Goal: Task Accomplishment & Management: Complete application form

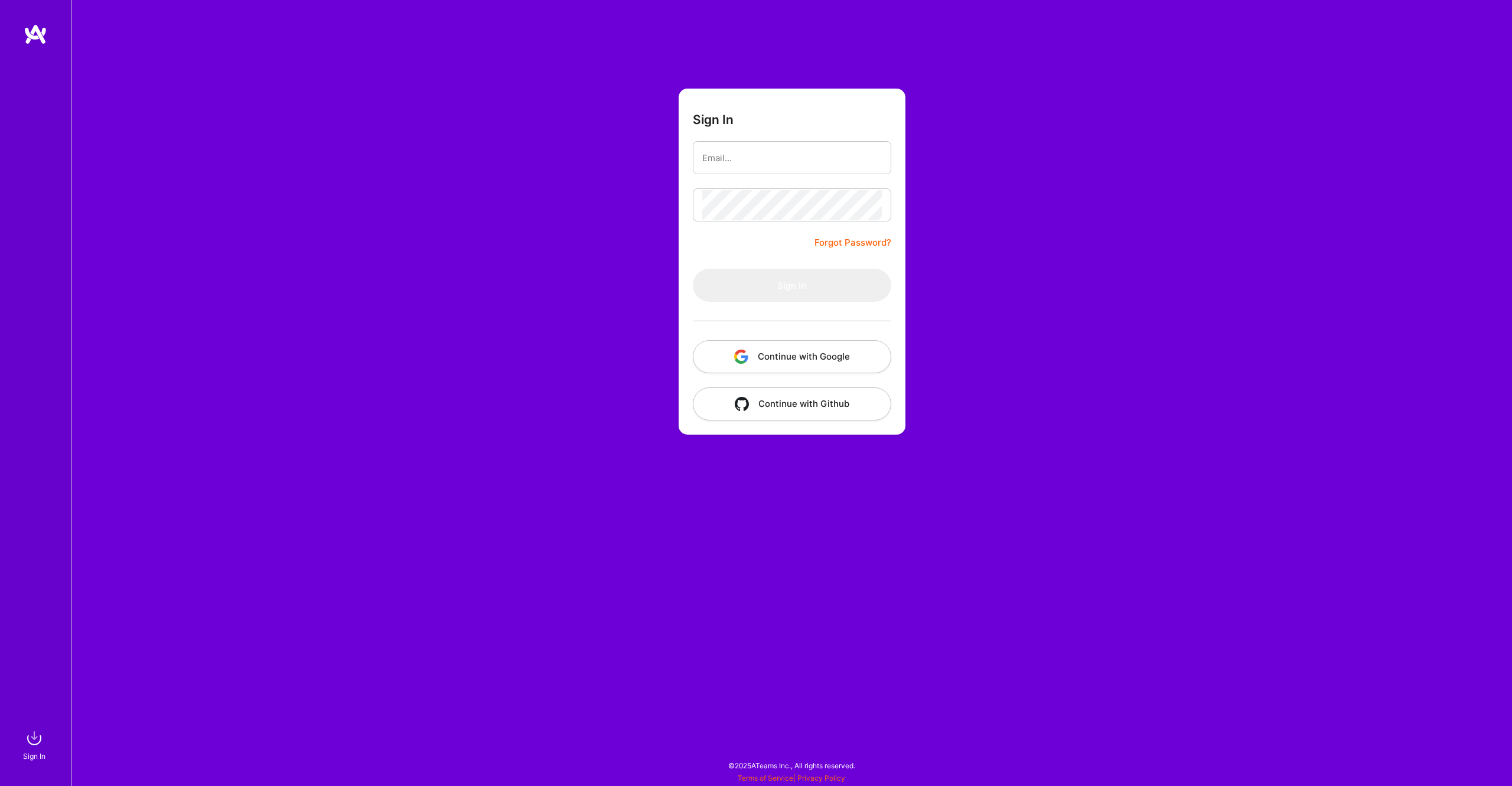
click at [0, 780] on com-1password-button at bounding box center [0, 780] width 0 height 0
click at [754, 151] on input "email" at bounding box center [792, 157] width 180 height 30
click at [780, 163] on input "email" at bounding box center [792, 157] width 180 height 30
type input "max@burnside.agency"
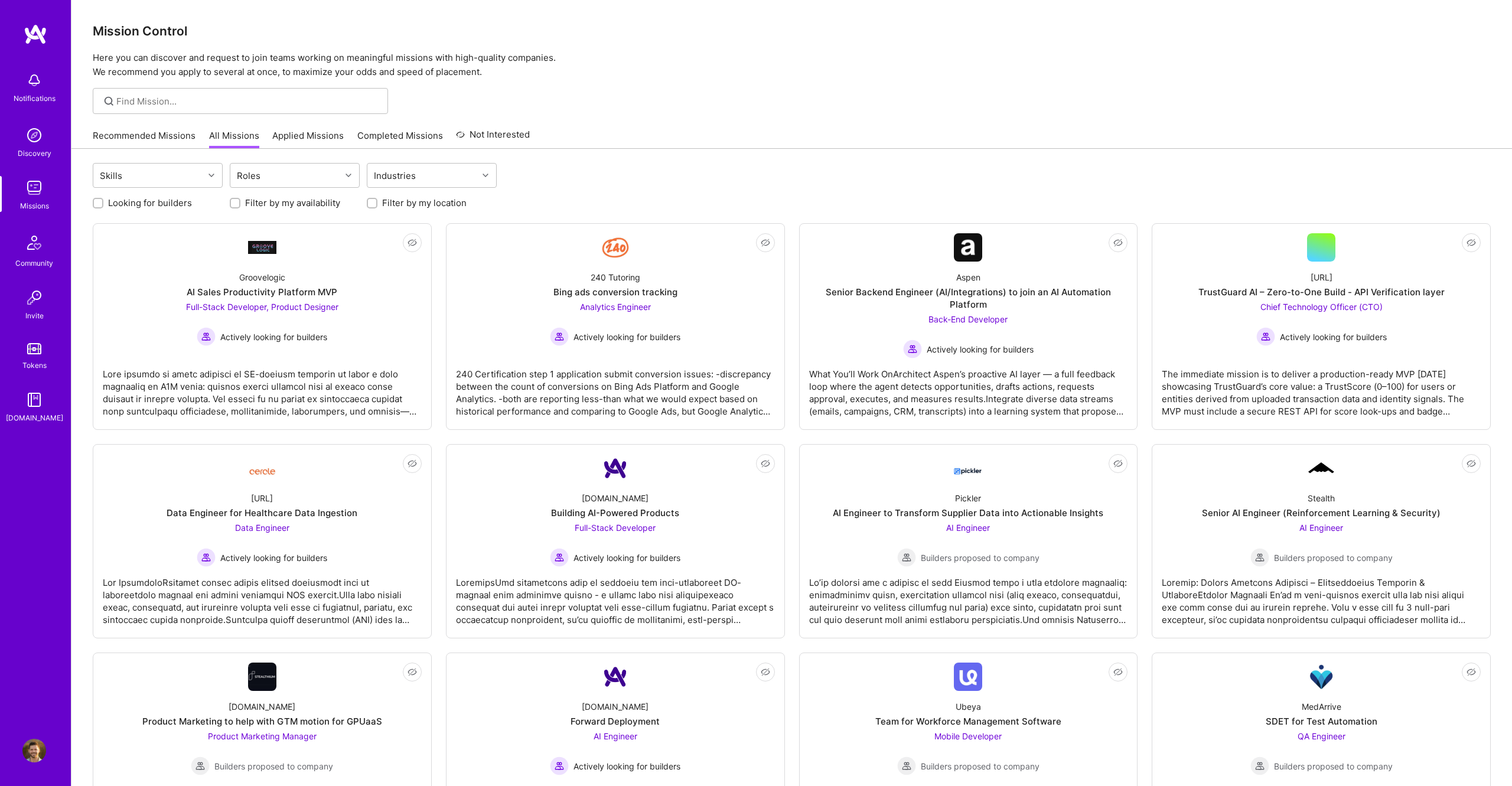
click at [154, 132] on link "Recommended Missions" at bounding box center [144, 139] width 103 height 19
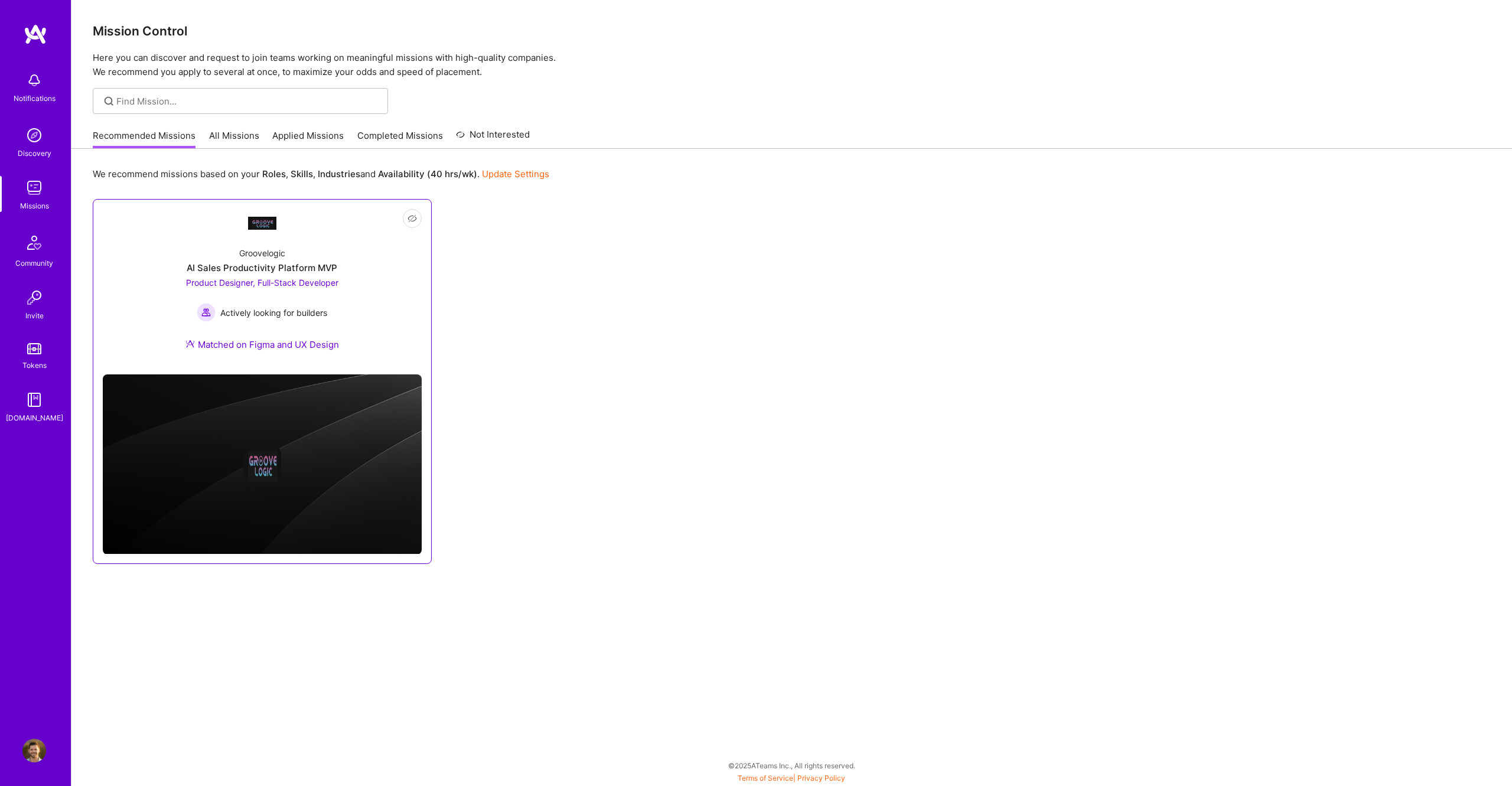
click at [408, 289] on div "Groovelogic AI Sales Productivity Platform MVP Product Designer, Full-Stack Dev…" at bounding box center [262, 300] width 319 height 128
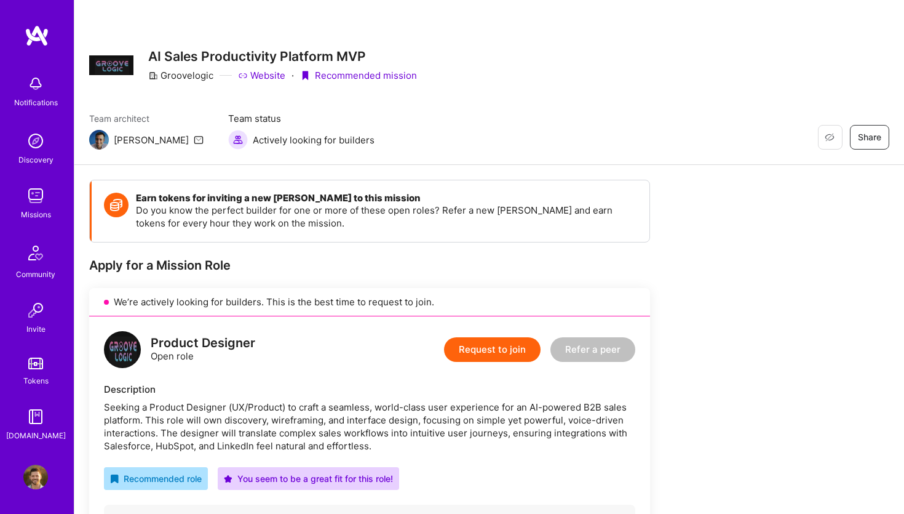
click at [252, 72] on link "Website" at bounding box center [261, 75] width 47 height 13
click at [520, 348] on button "Request to join" at bounding box center [492, 349] width 97 height 25
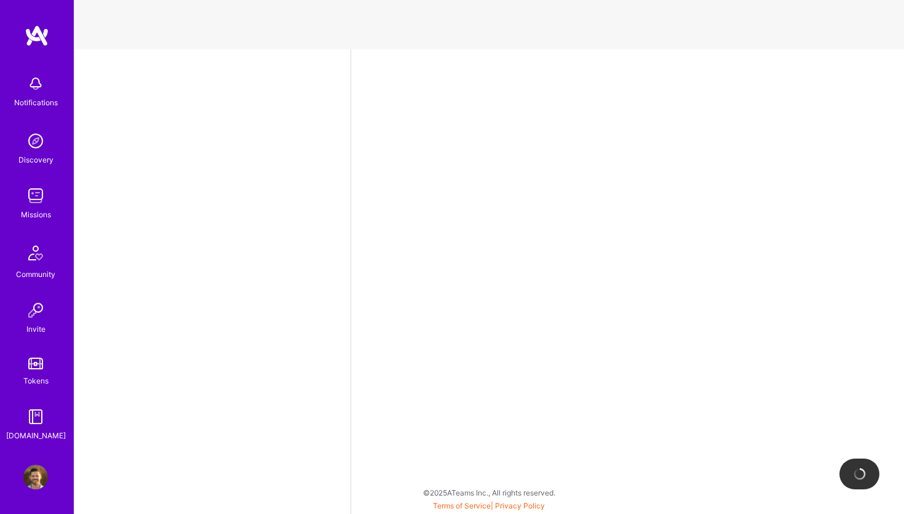
select select "US"
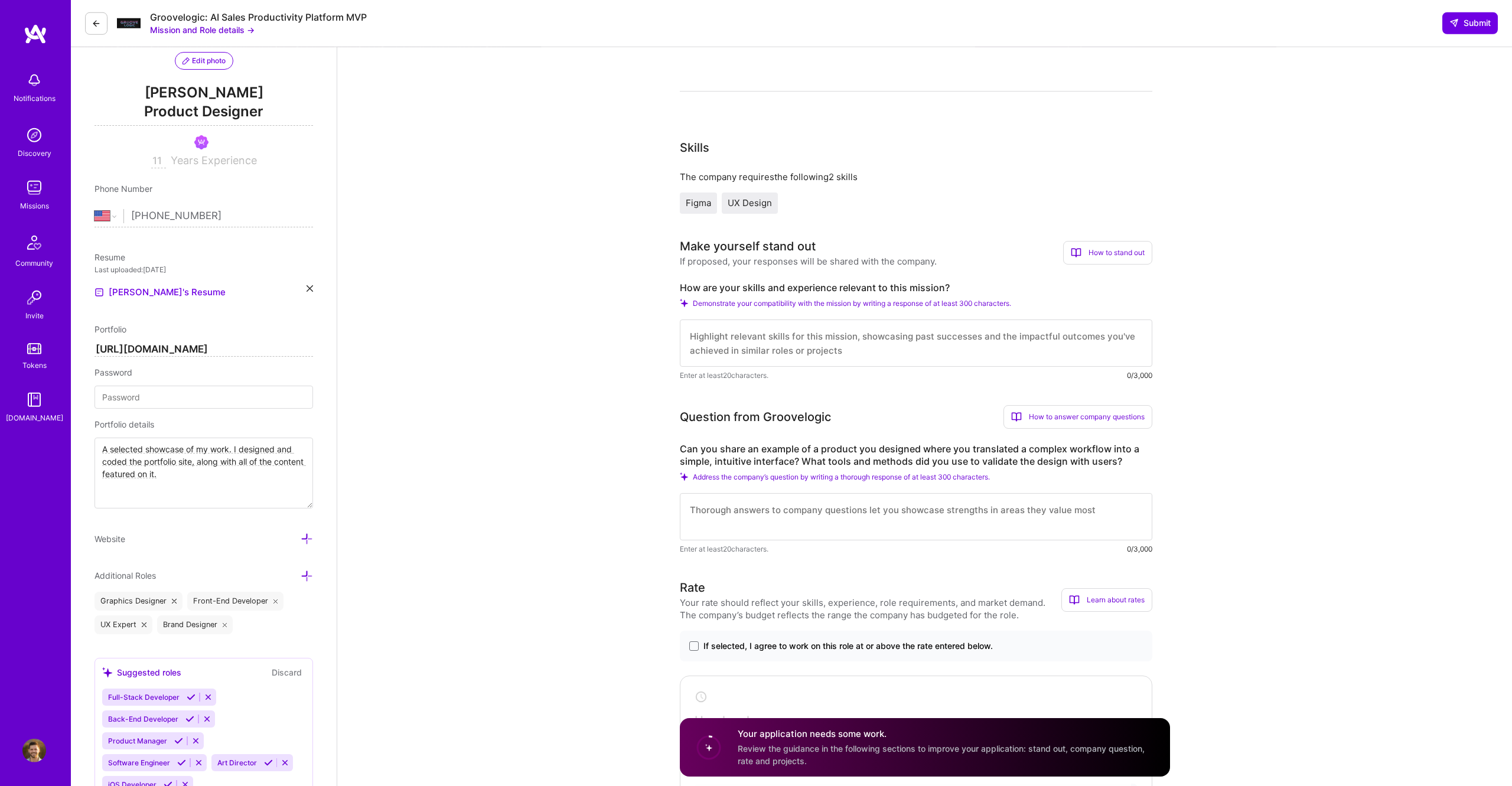
scroll to position [120, 0]
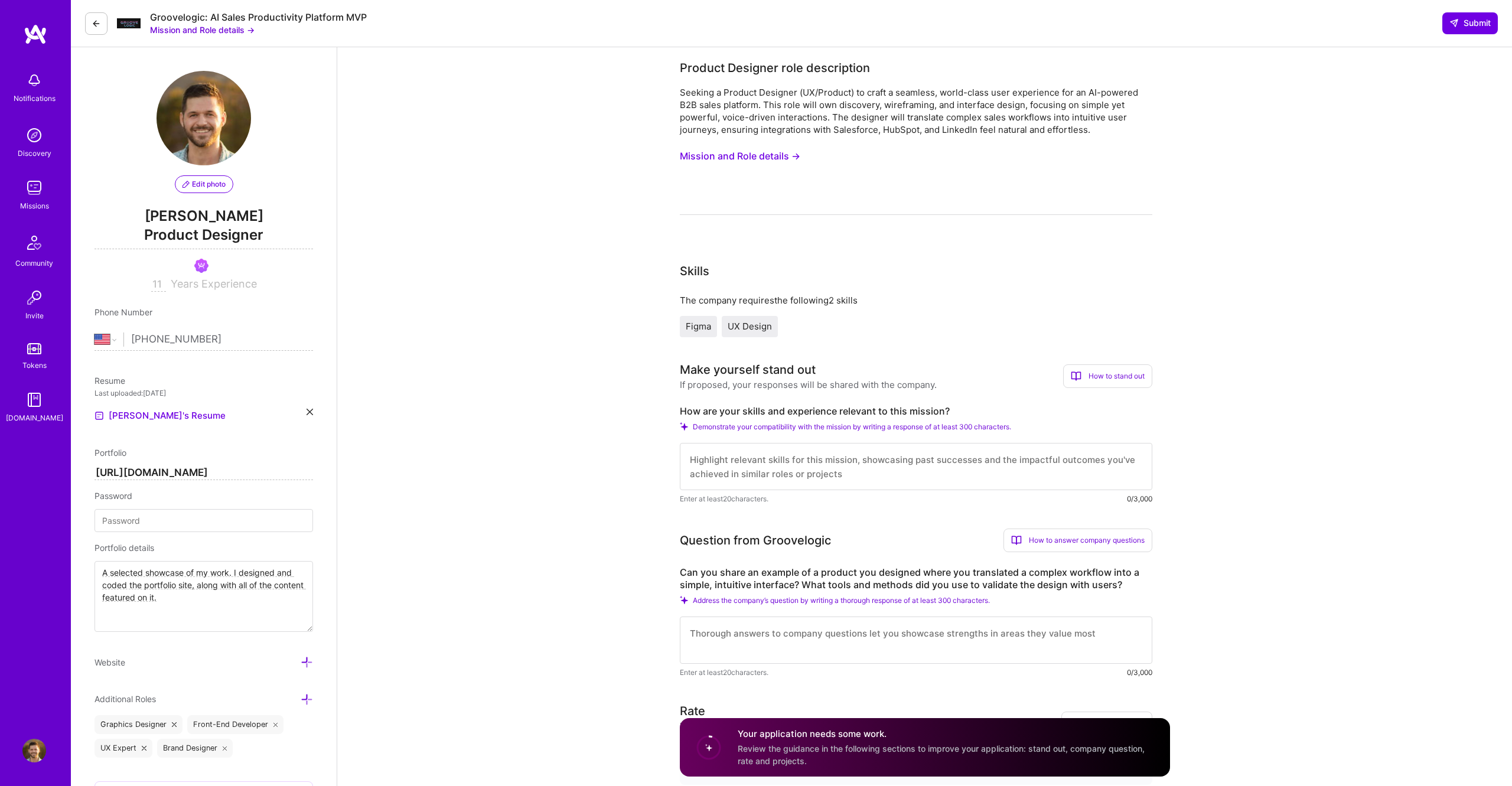
click at [868, 472] on textarea at bounding box center [916, 465] width 472 height 47
paste textarea "I'm a designer with over 11 years of experience designing for both B2B and B2C …"
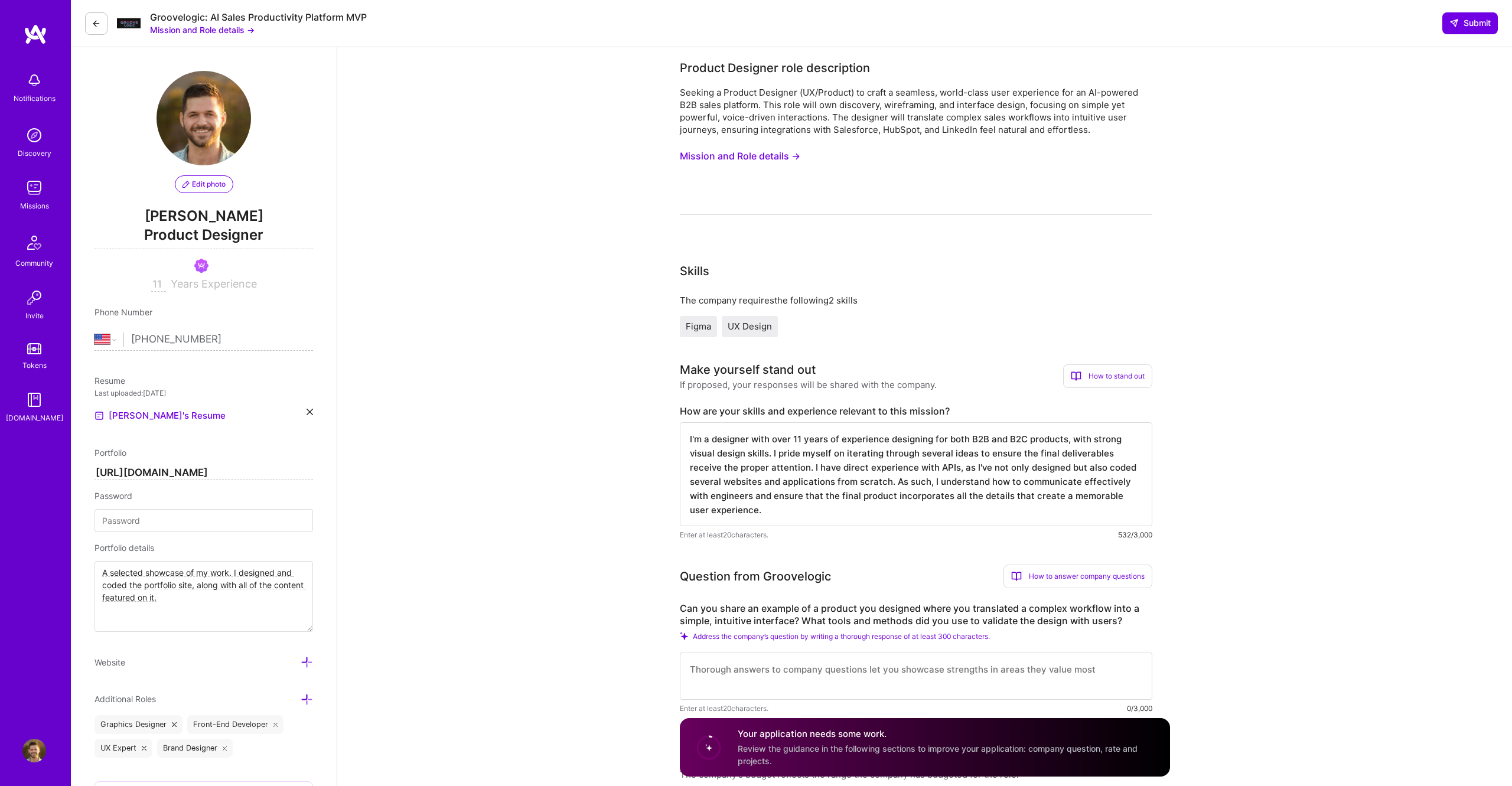
drag, startPoint x: 762, startPoint y: 469, endPoint x: 860, endPoint y: 483, distance: 99.0
click at [860, 483] on textarea "I'm a designer with over 11 years of experience designing for both B2B and B2C …" at bounding box center [916, 474] width 472 height 104
click at [805, 492] on textarea "I'm a designer with over 11 years of experience designing for both B2B and B2C …" at bounding box center [916, 474] width 472 height 104
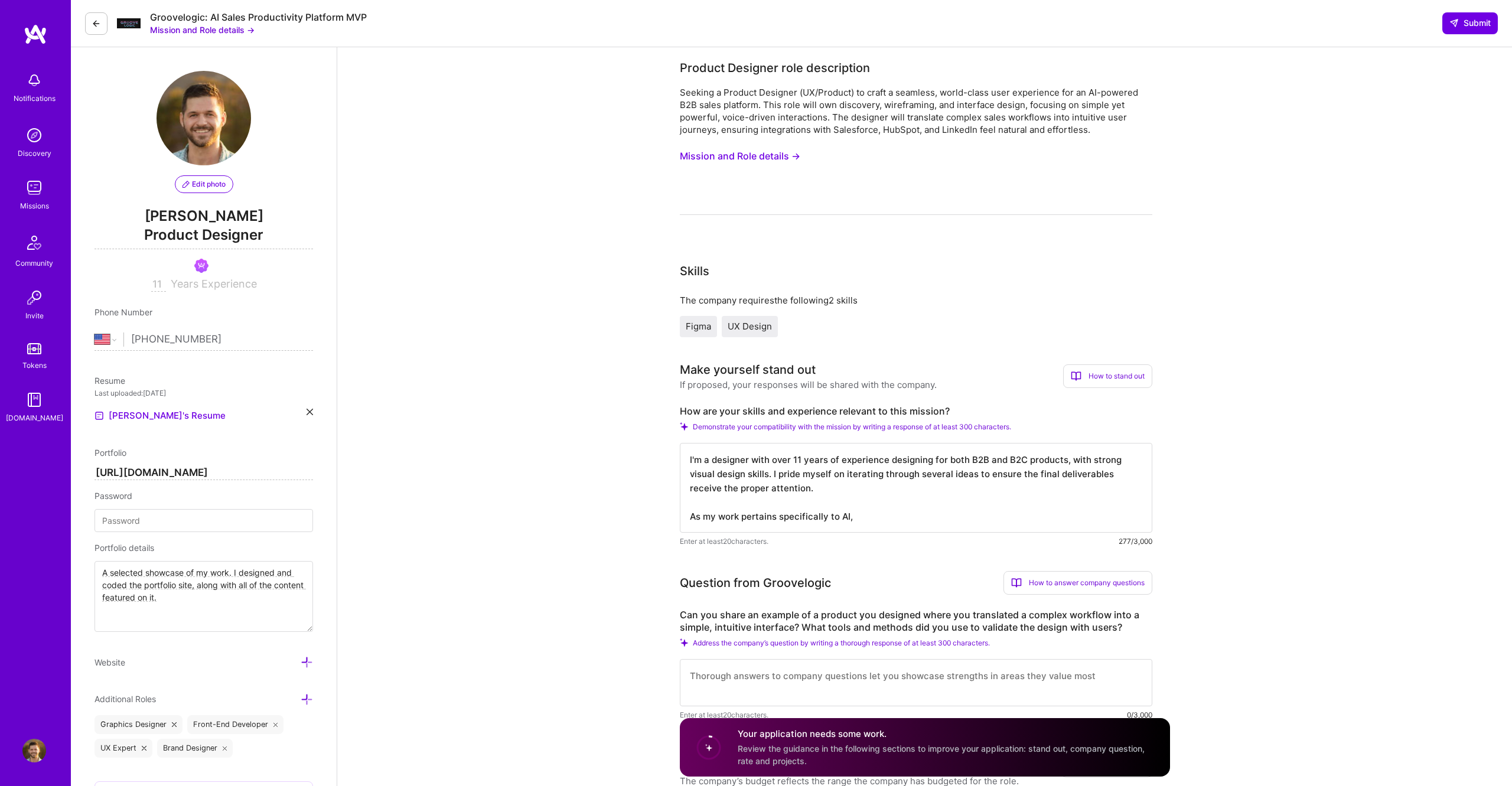
paste textarea "Lore I dolors am Cons.ad, Elitse (do eiu temp, Incidi) utl etd magnaal enimadmi…"
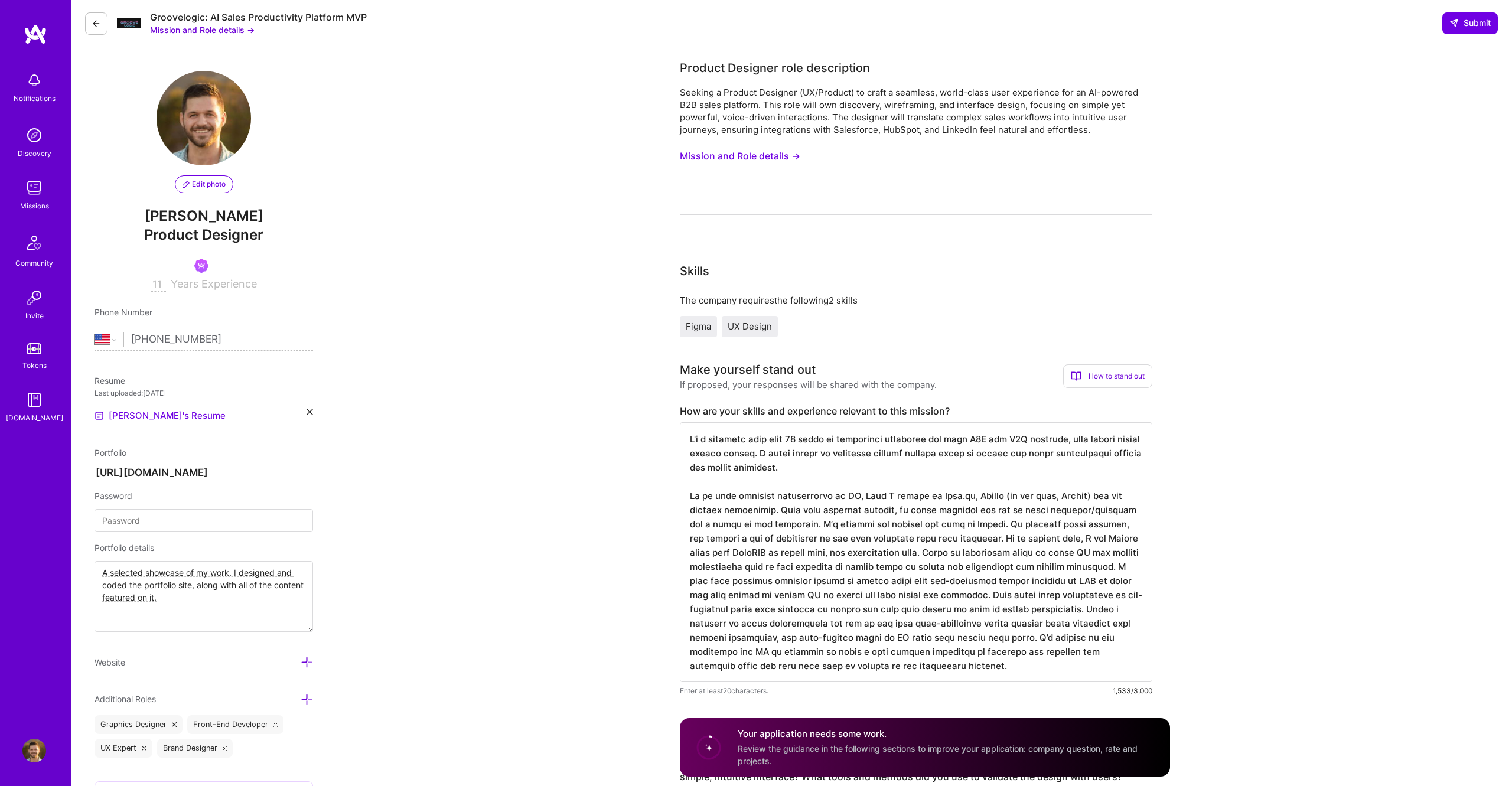
drag, startPoint x: 898, startPoint y: 498, endPoint x: 693, endPoint y: 492, distance: 205.1
click at [693, 492] on textarea at bounding box center [916, 552] width 472 height 260
click at [828, 492] on textarea at bounding box center [916, 552] width 472 height 260
click at [759, 492] on textarea at bounding box center [916, 552] width 472 height 260
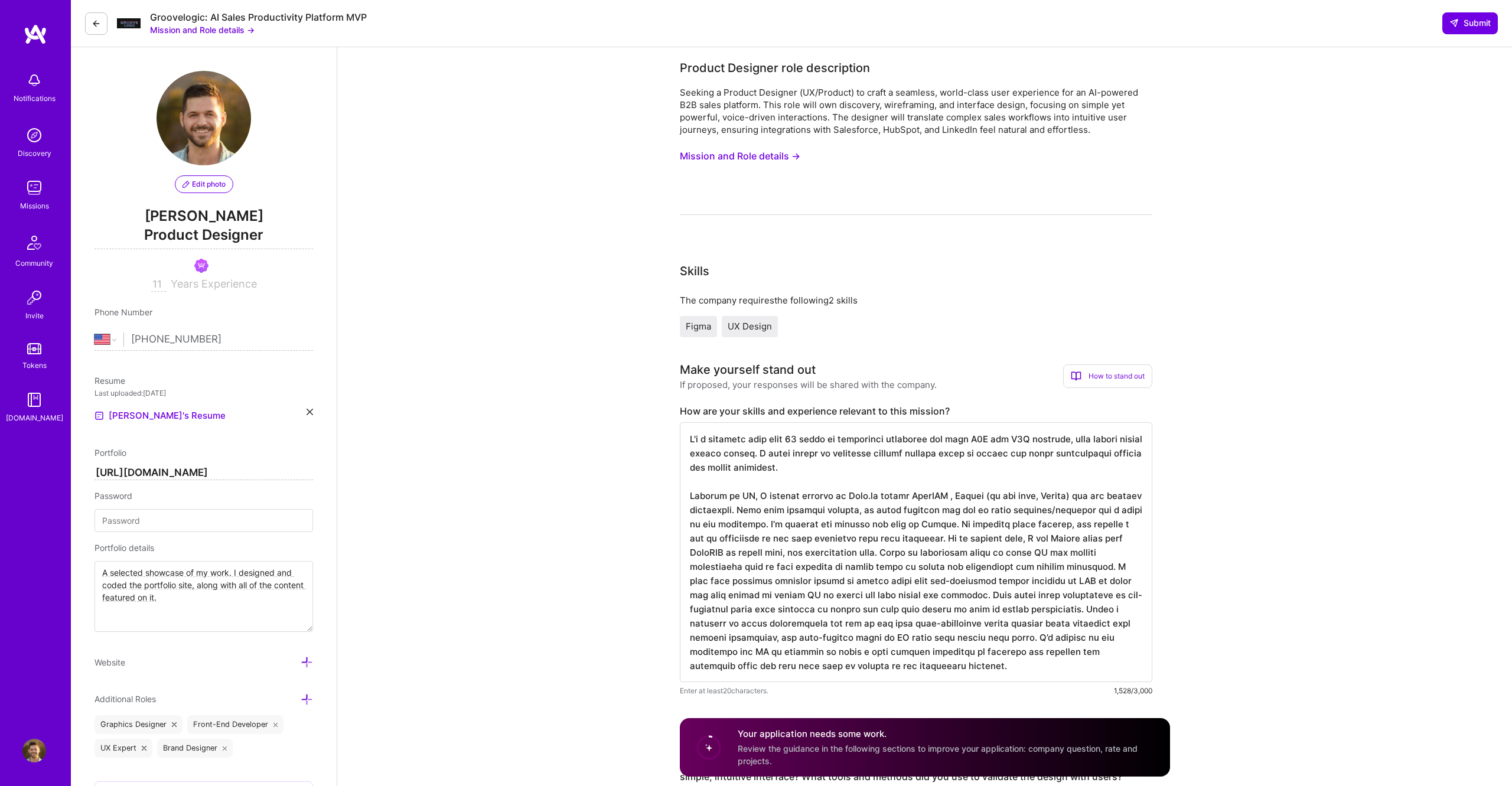
click at [868, 492] on textarea at bounding box center [916, 552] width 472 height 260
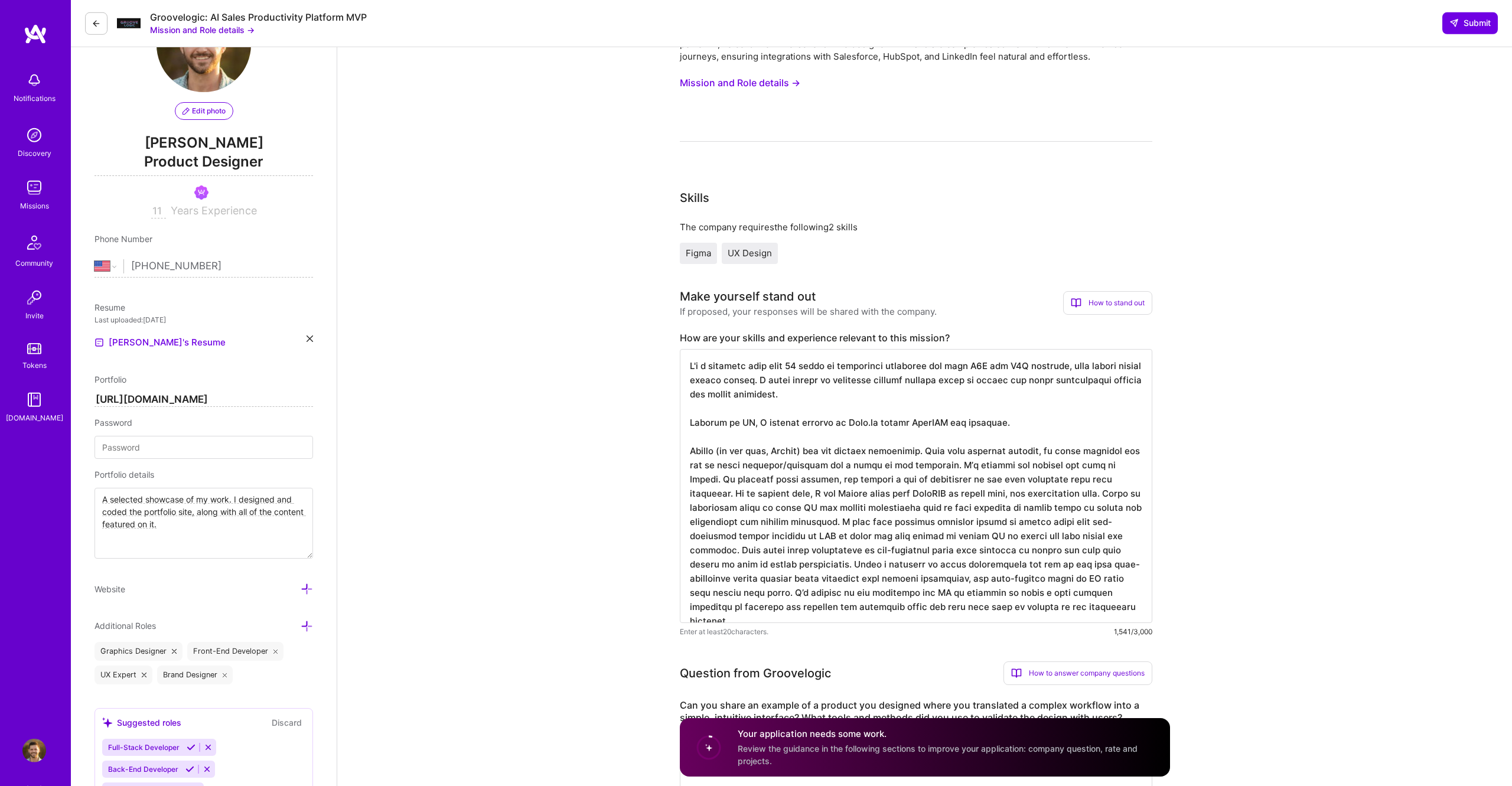
scroll to position [369, 0]
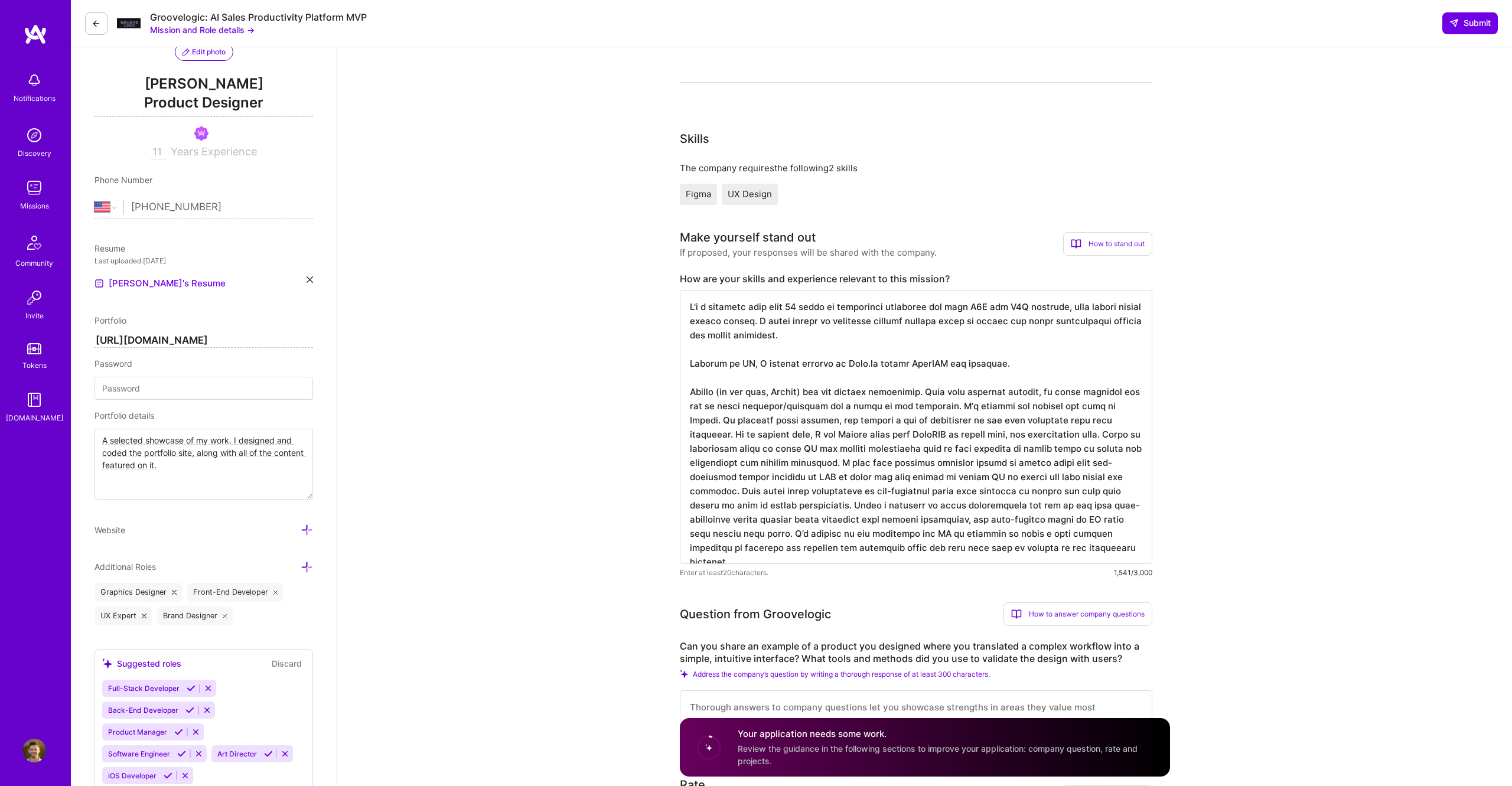
click at [868, 492] on textarea at bounding box center [916, 426] width 472 height 274
click at [690, 366] on textarea at bounding box center [916, 426] width 472 height 274
paste textarea "As it relates specifically to AI native products, while at [URL] I worked on a …"
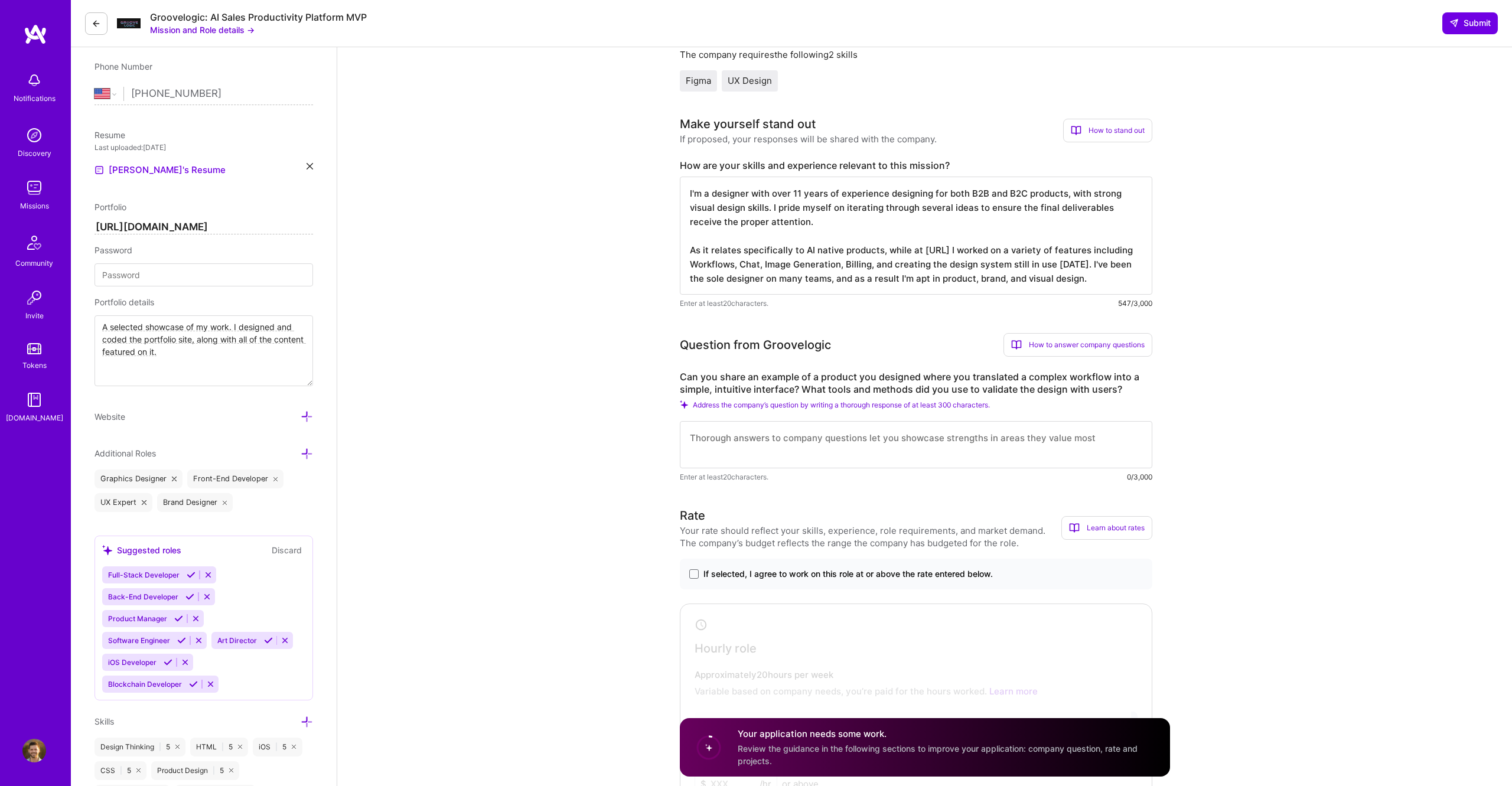
scroll to position [274, 0]
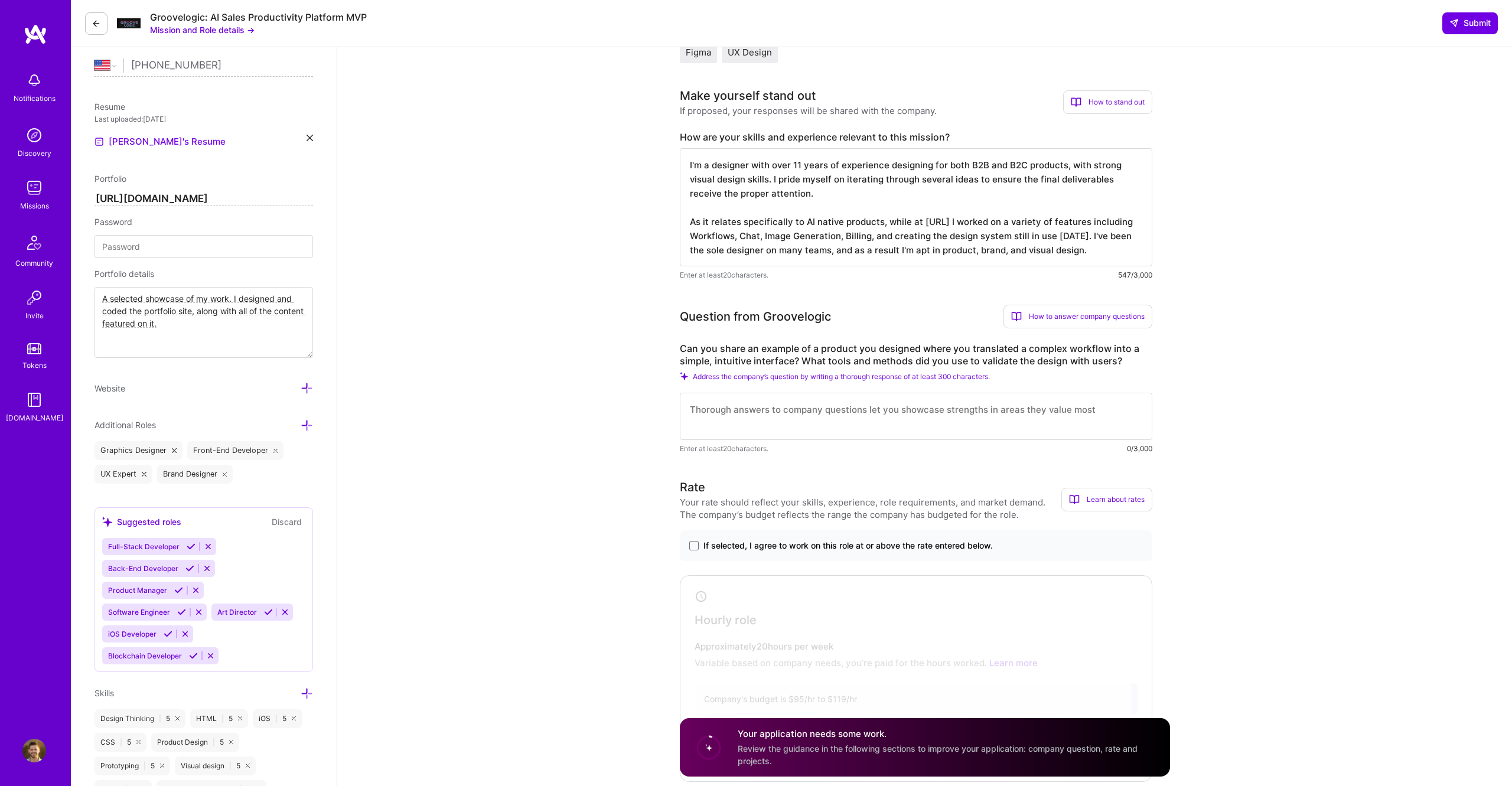
type textarea "I'm a designer with over 11 years of experience designing for both B2B and B2C …"
click at [868, 411] on textarea at bounding box center [916, 416] width 472 height 47
click at [868, 428] on textarea at bounding box center [916, 416] width 472 height 47
click at [868, 415] on textarea at bounding box center [916, 416] width 472 height 47
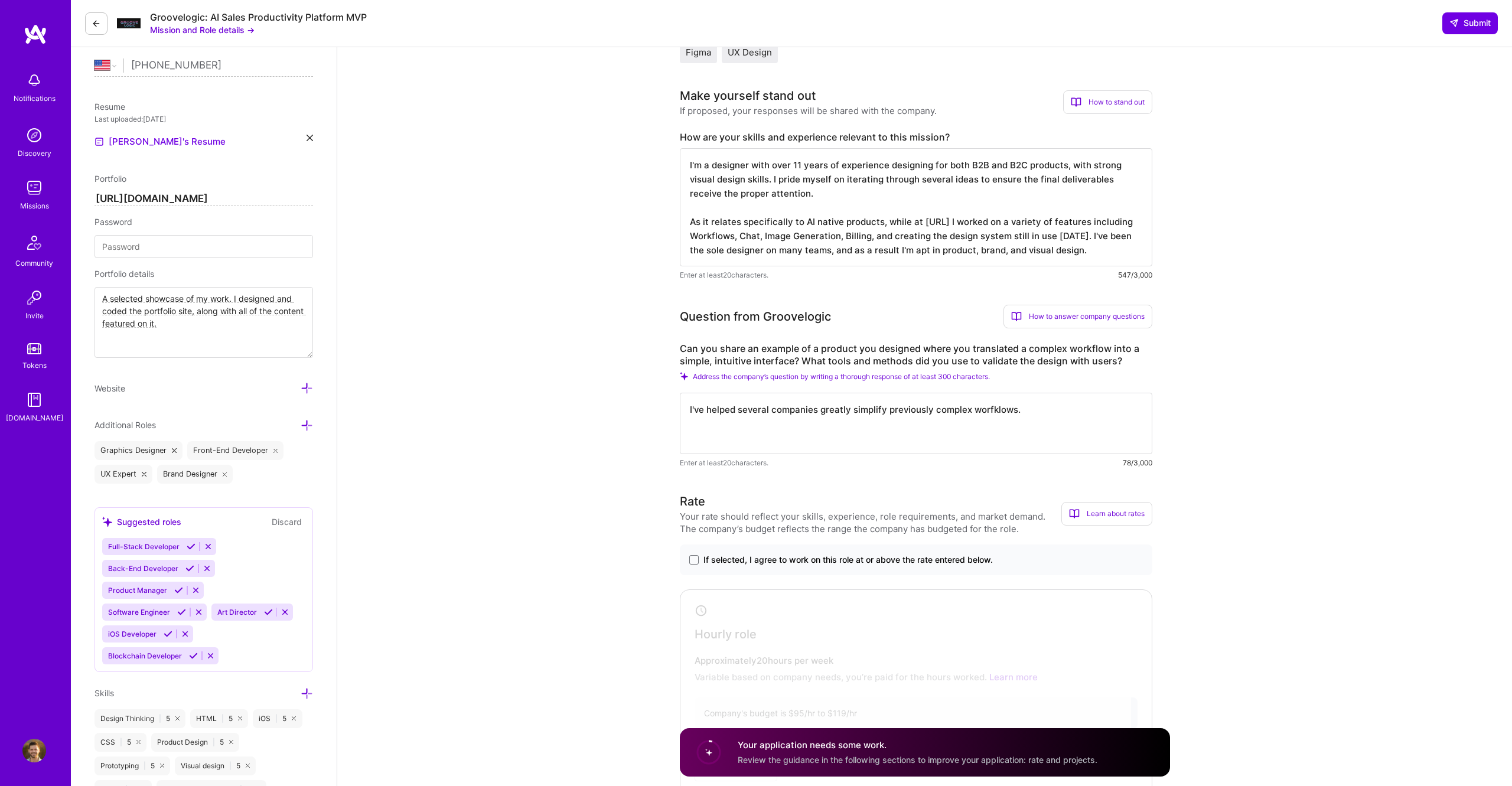
paste textarea "With data visualization specifically, I've helped Grammarly, Drift Trade, and U…"
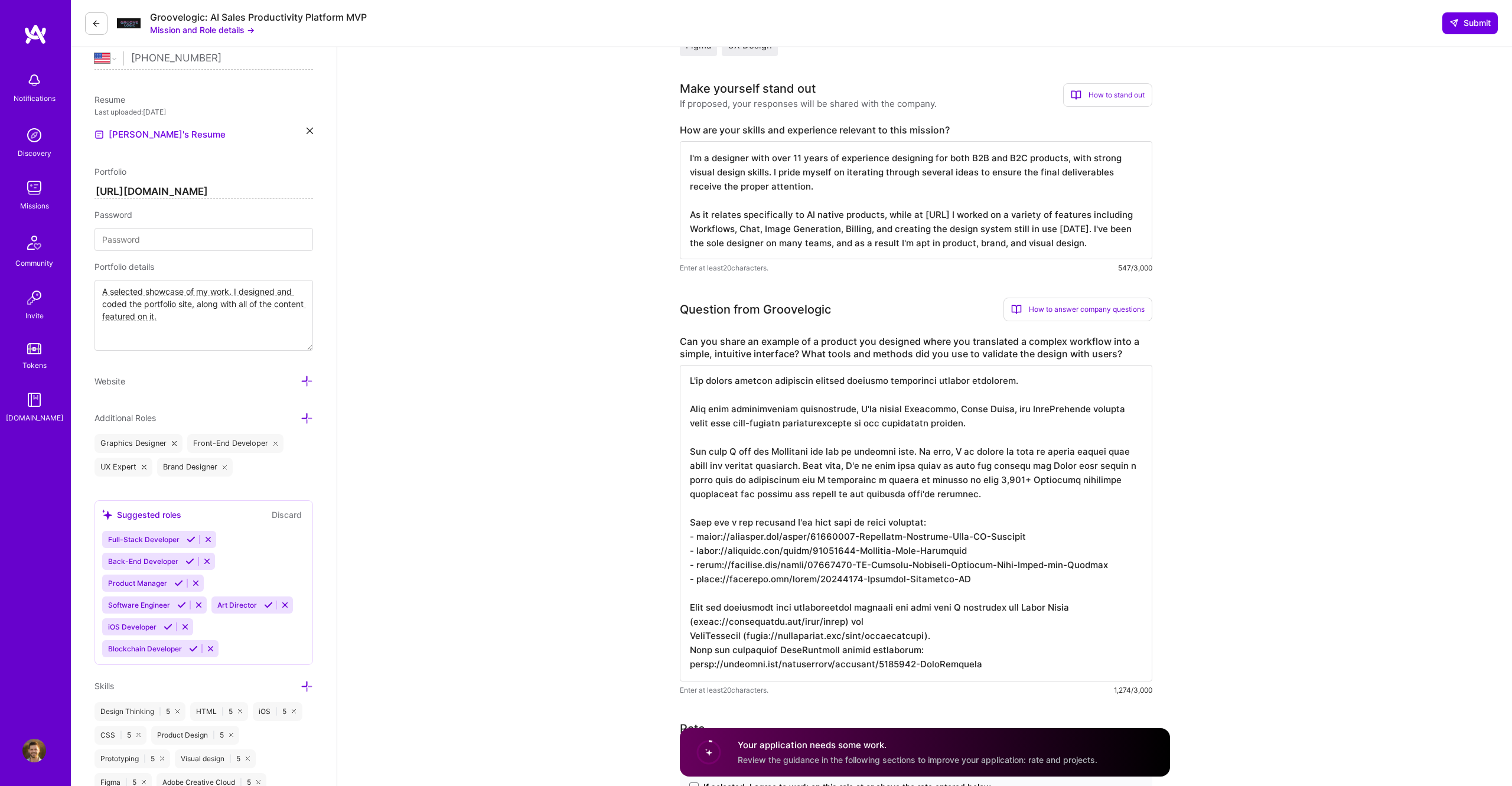
scroll to position [283, 0]
click at [809, 492] on textarea at bounding box center [916, 521] width 472 height 317
drag, startPoint x: 961, startPoint y: 425, endPoint x: 684, endPoint y: 415, distance: 277.2
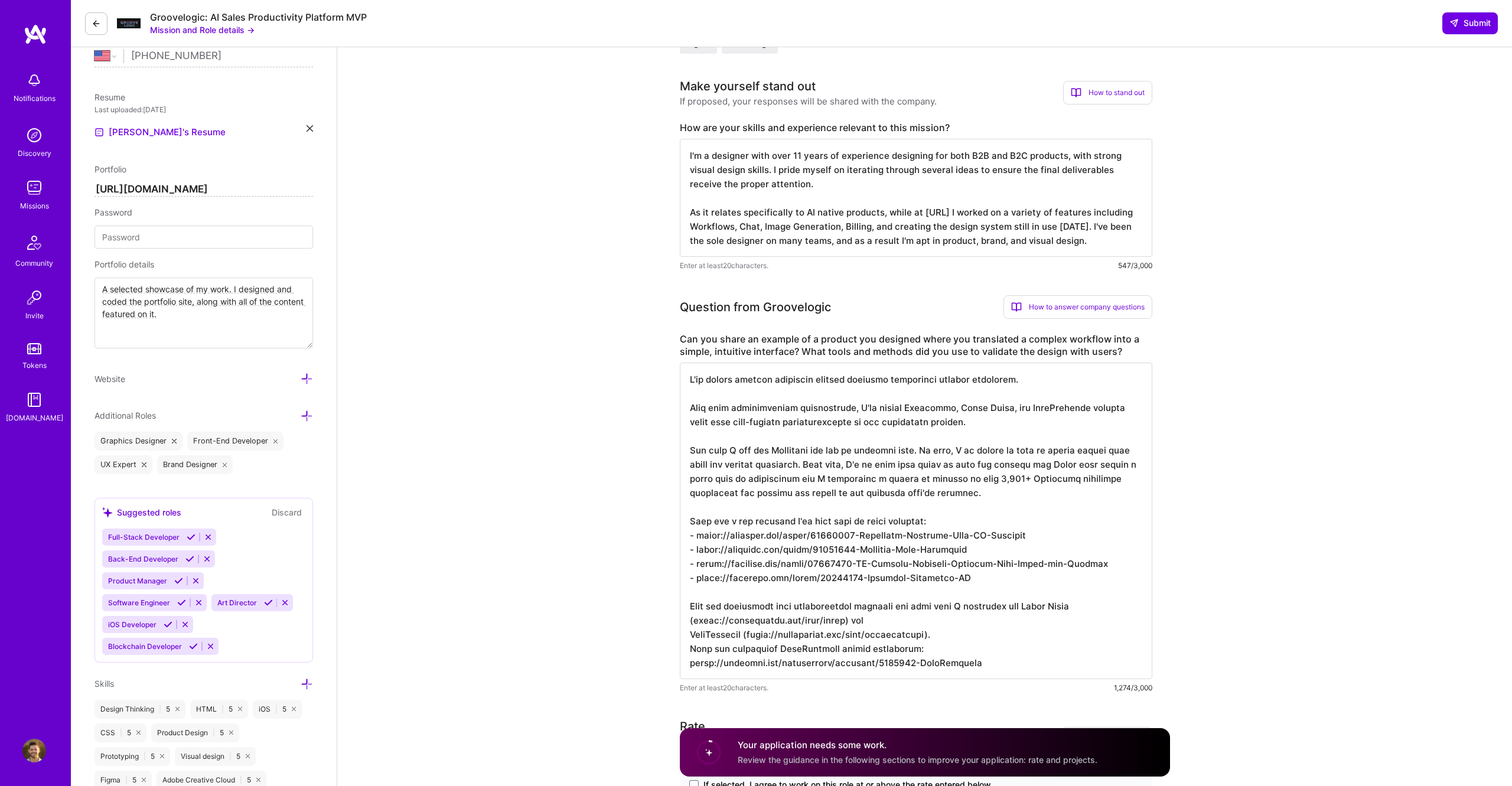
click at [684, 415] on textarea at bounding box center [916, 521] width 472 height 317
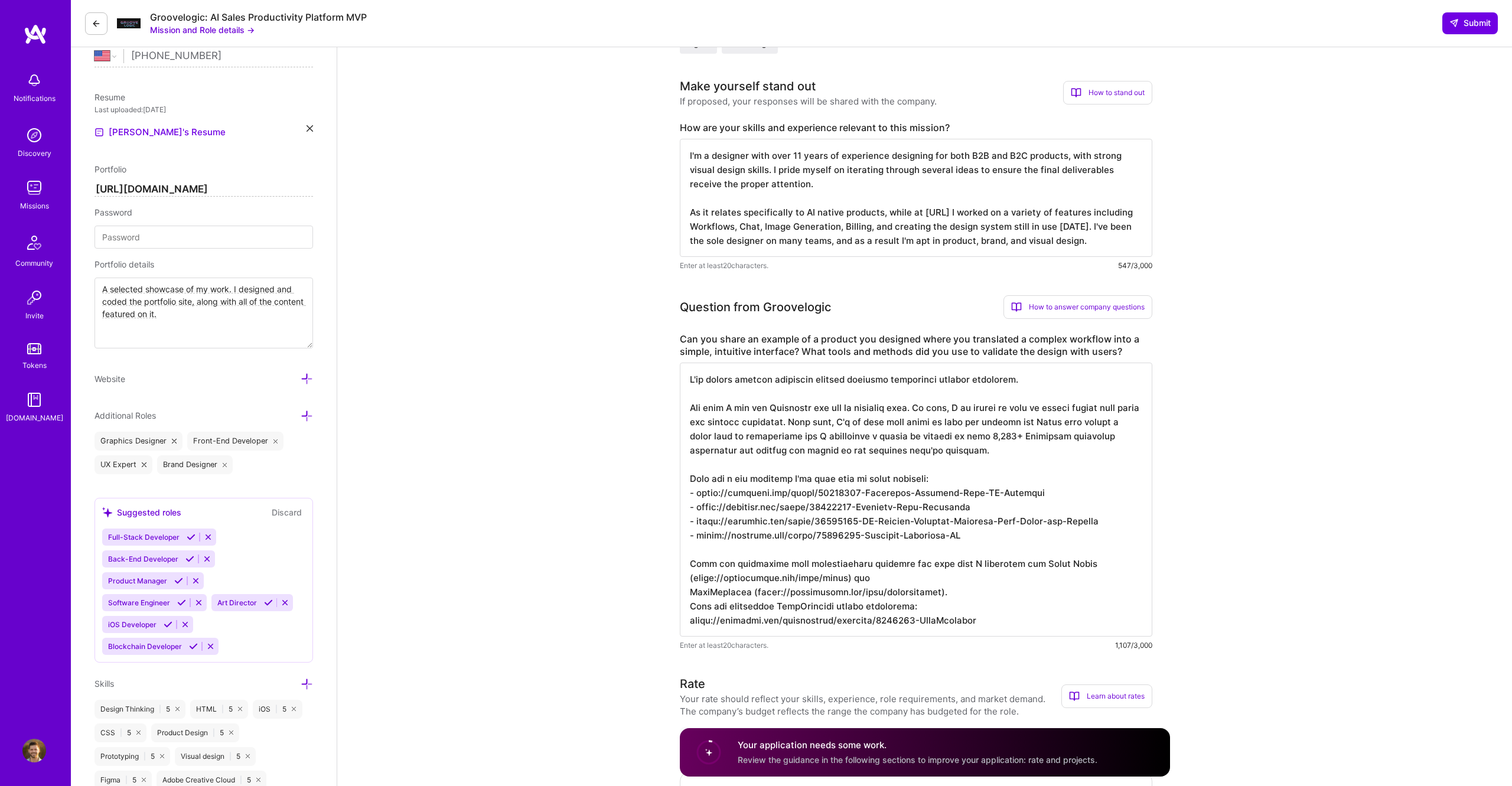
drag, startPoint x: 815, startPoint y: 439, endPoint x: 800, endPoint y: 440, distance: 15.0
click at [800, 440] on textarea at bounding box center [916, 499] width 472 height 274
click at [868, 451] on textarea at bounding box center [916, 499] width 472 height 274
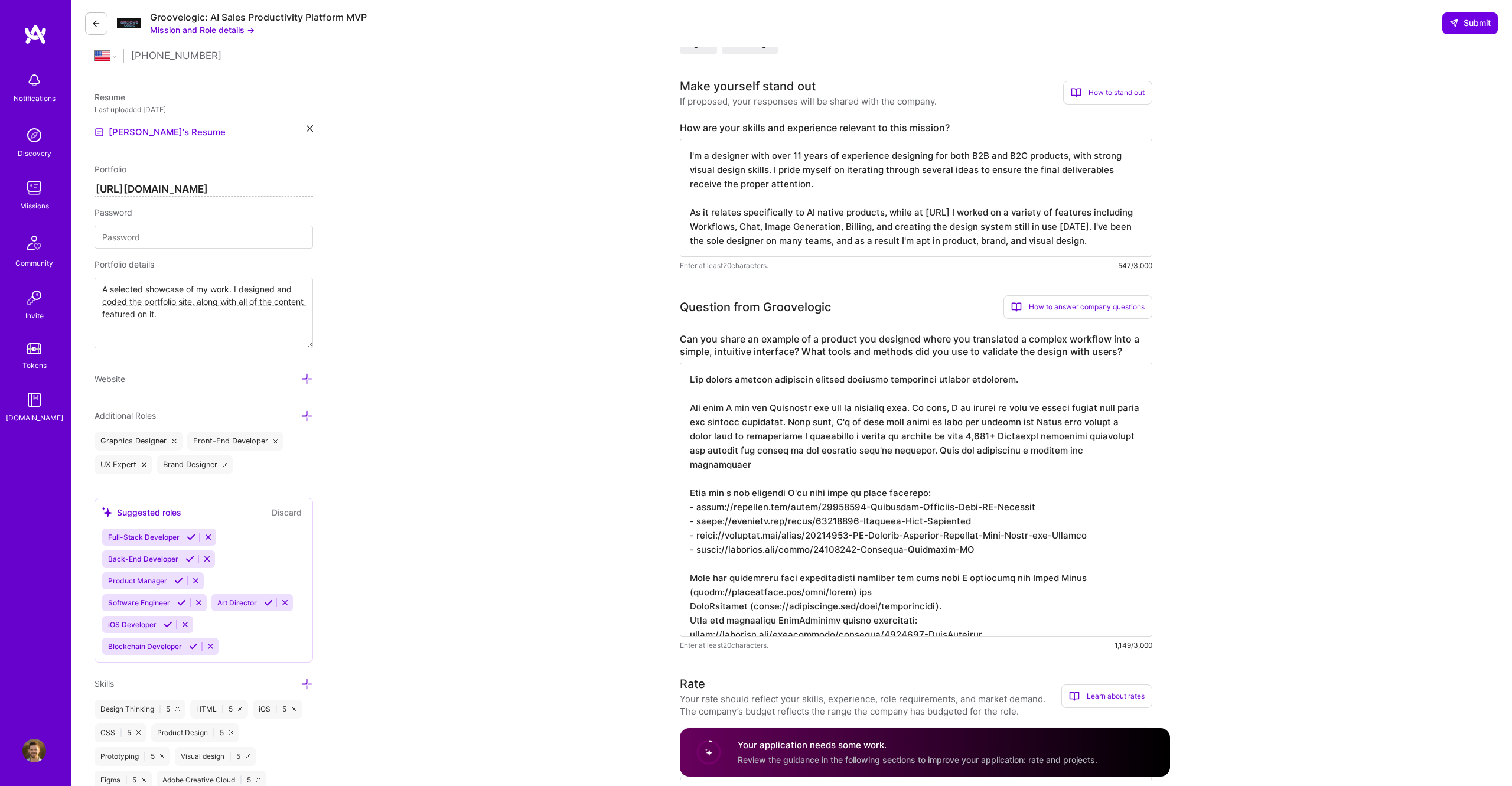
drag, startPoint x: 1051, startPoint y: 454, endPoint x: 1125, endPoint y: 431, distance: 77.5
click at [868, 454] on textarea at bounding box center [916, 499] width 472 height 274
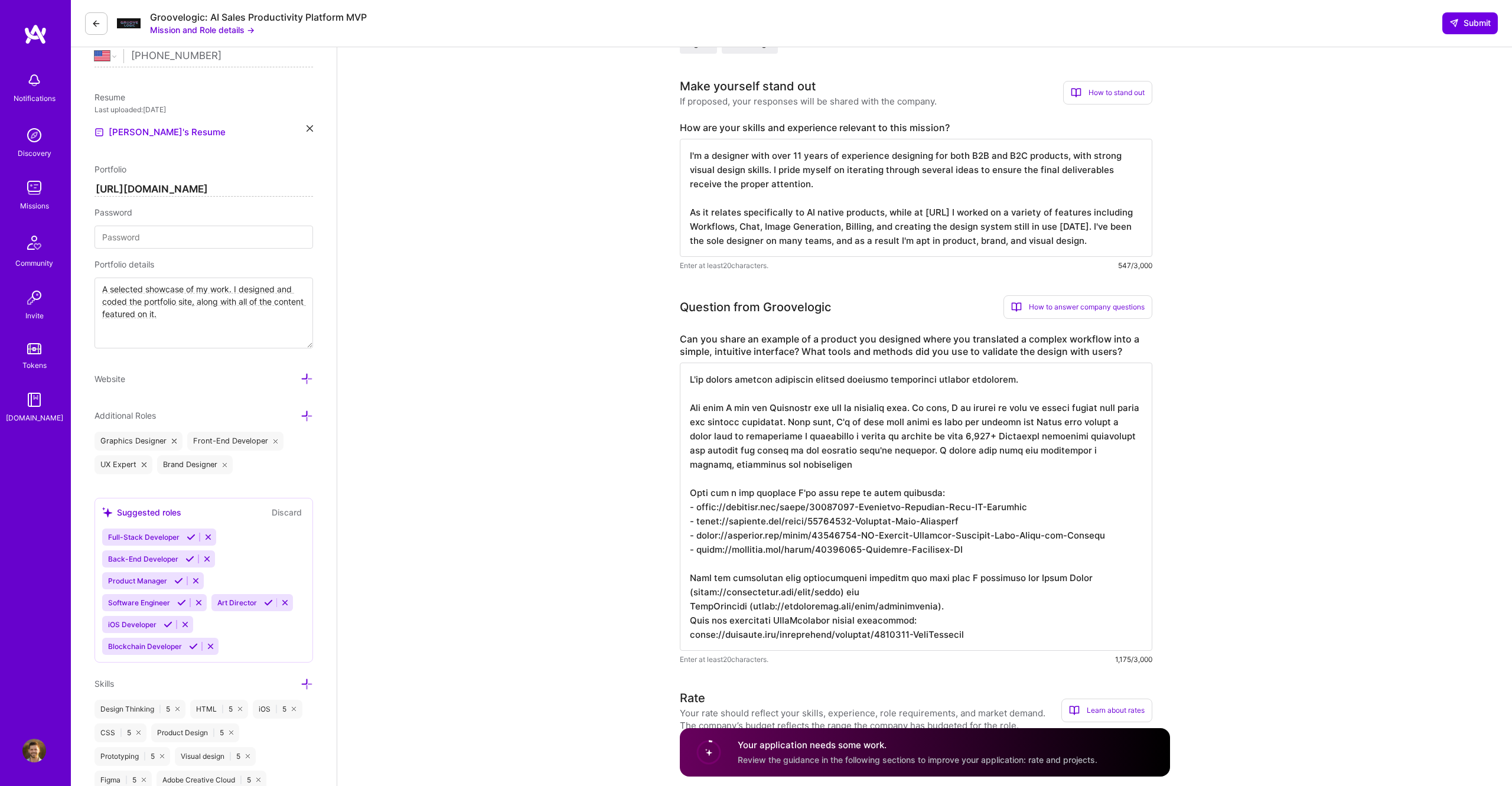
click at [716, 469] on textarea at bounding box center [916, 507] width 472 height 288
click at [801, 465] on textarea at bounding box center [916, 507] width 472 height 288
click at [868, 382] on textarea at bounding box center [916, 507] width 472 height 288
drag, startPoint x: 798, startPoint y: 440, endPoint x: 681, endPoint y: 416, distance: 119.4
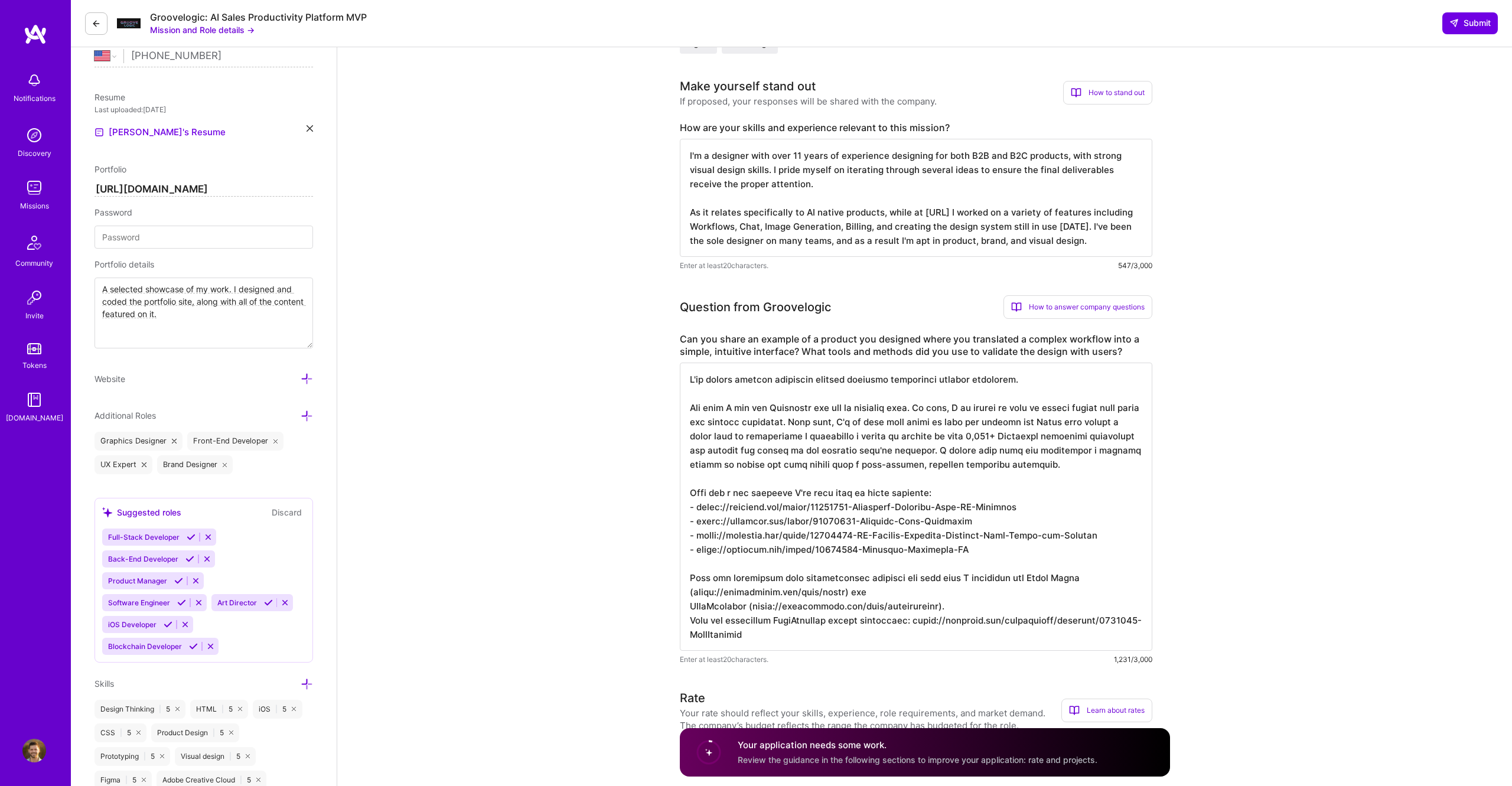
click at [681, 416] on textarea at bounding box center [916, 507] width 472 height 288
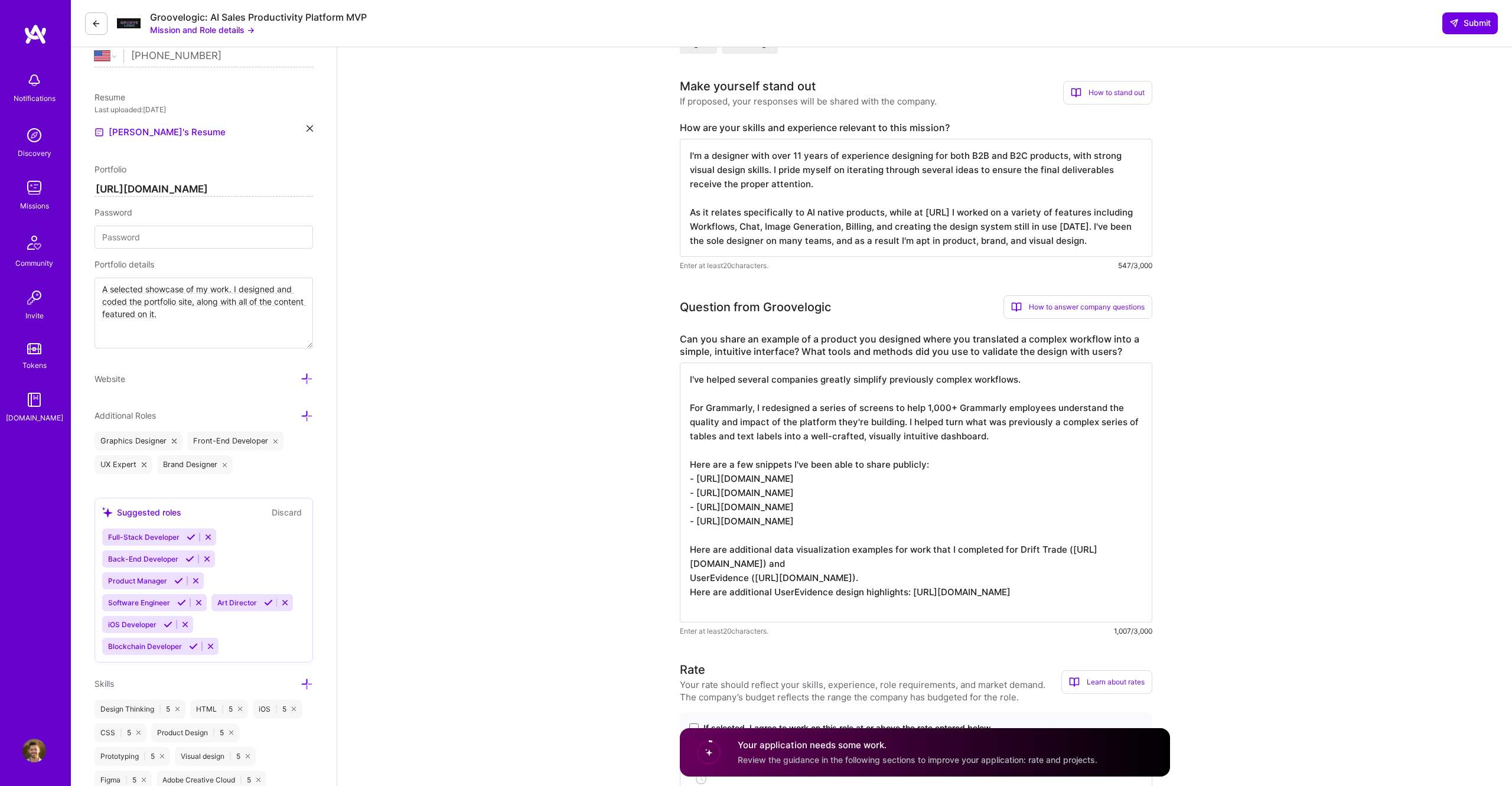
click at [868, 409] on textarea "I've helped several companies greatly simplify previously complex workflows. Fo…" at bounding box center [916, 492] width 472 height 260
click at [868, 467] on textarea "I've helped several companies greatly simplify previously complex workflows. Fo…" at bounding box center [916, 492] width 472 height 260
click at [726, 458] on textarea "I've helped several companies greatly simplify previously complex workflows. Fo…" at bounding box center [916, 492] width 472 height 260
click at [741, 465] on textarea "I've helped several companies greatly simplify previously complex workflows. Fo…" at bounding box center [916, 492] width 472 height 260
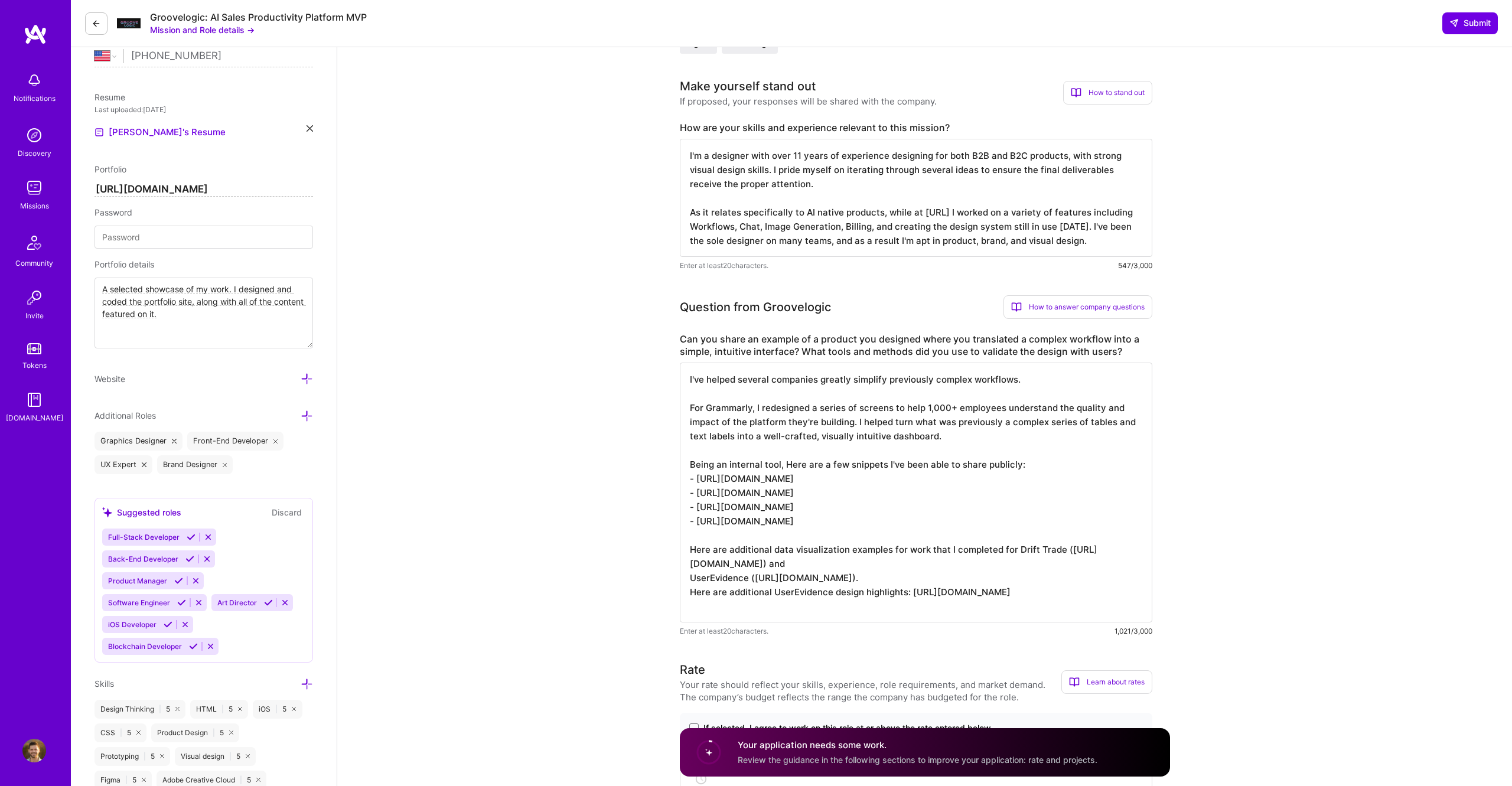
paste textarea "I am unable to post an entire public case study for general audiences. That sai…"
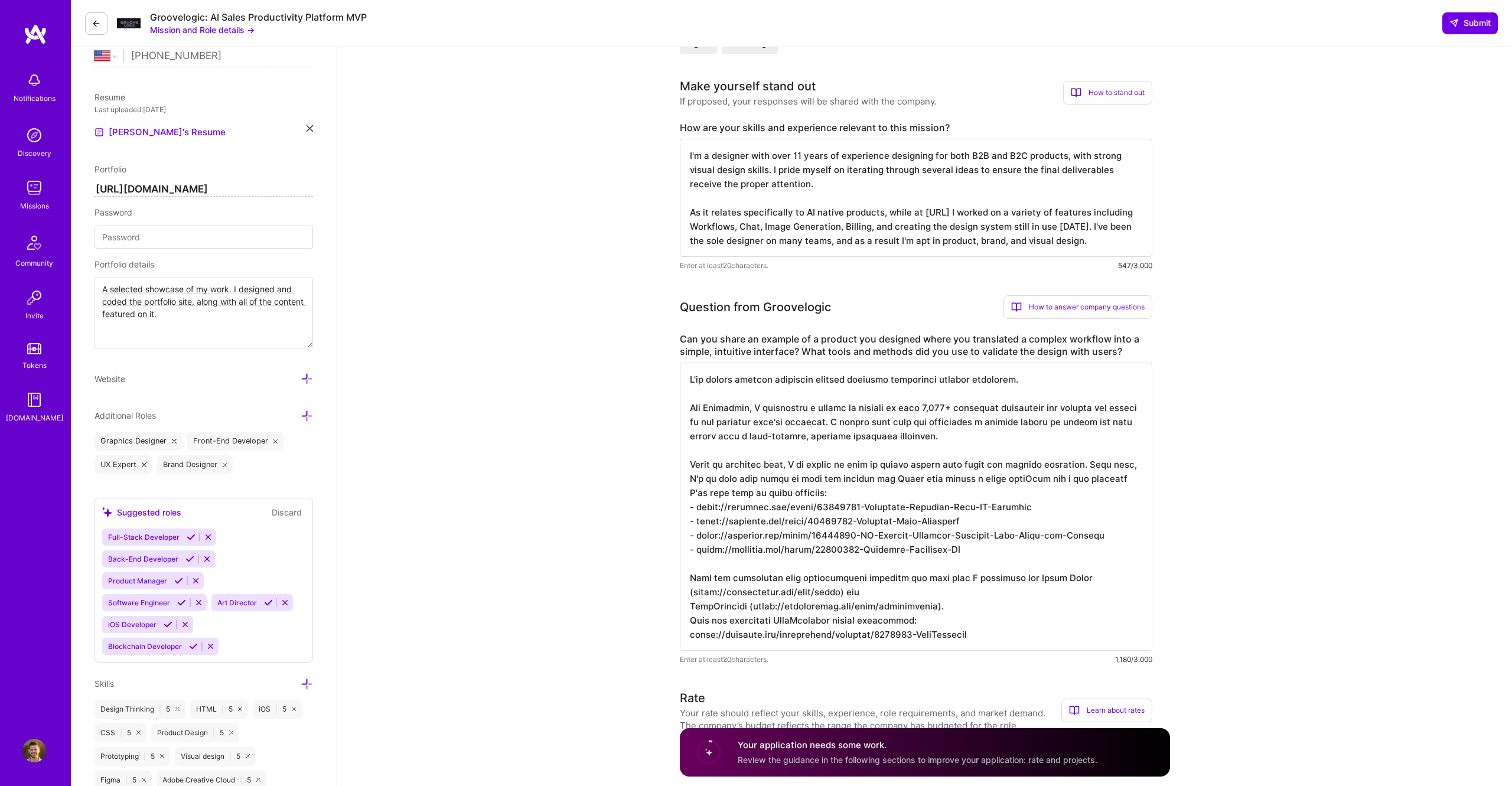
click at [794, 465] on textarea at bounding box center [916, 507] width 472 height 288
click at [868, 481] on textarea at bounding box center [916, 507] width 472 height 288
click at [868, 492] on textarea at bounding box center [916, 507] width 472 height 288
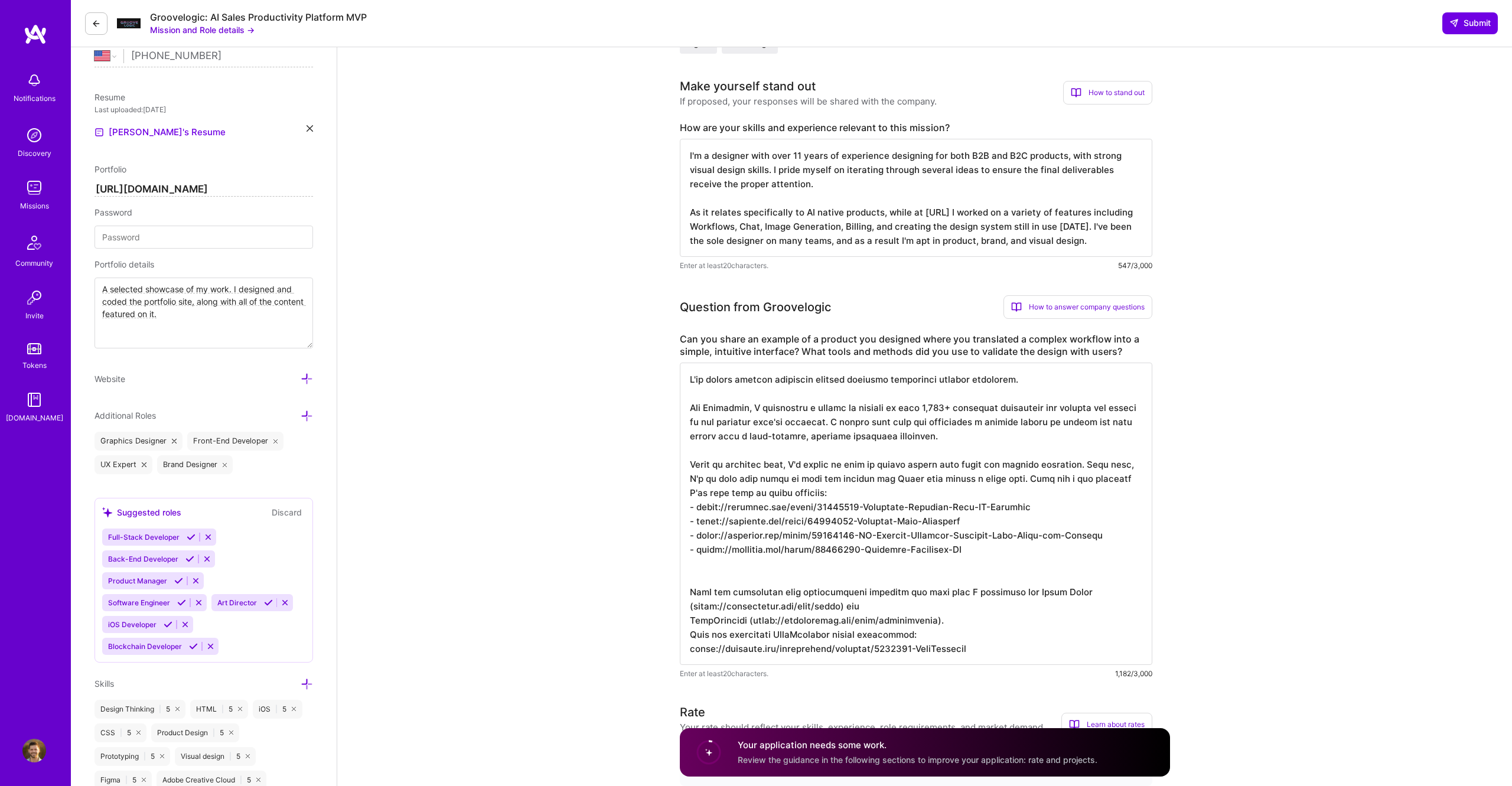
click at [859, 492] on textarea at bounding box center [916, 513] width 472 height 302
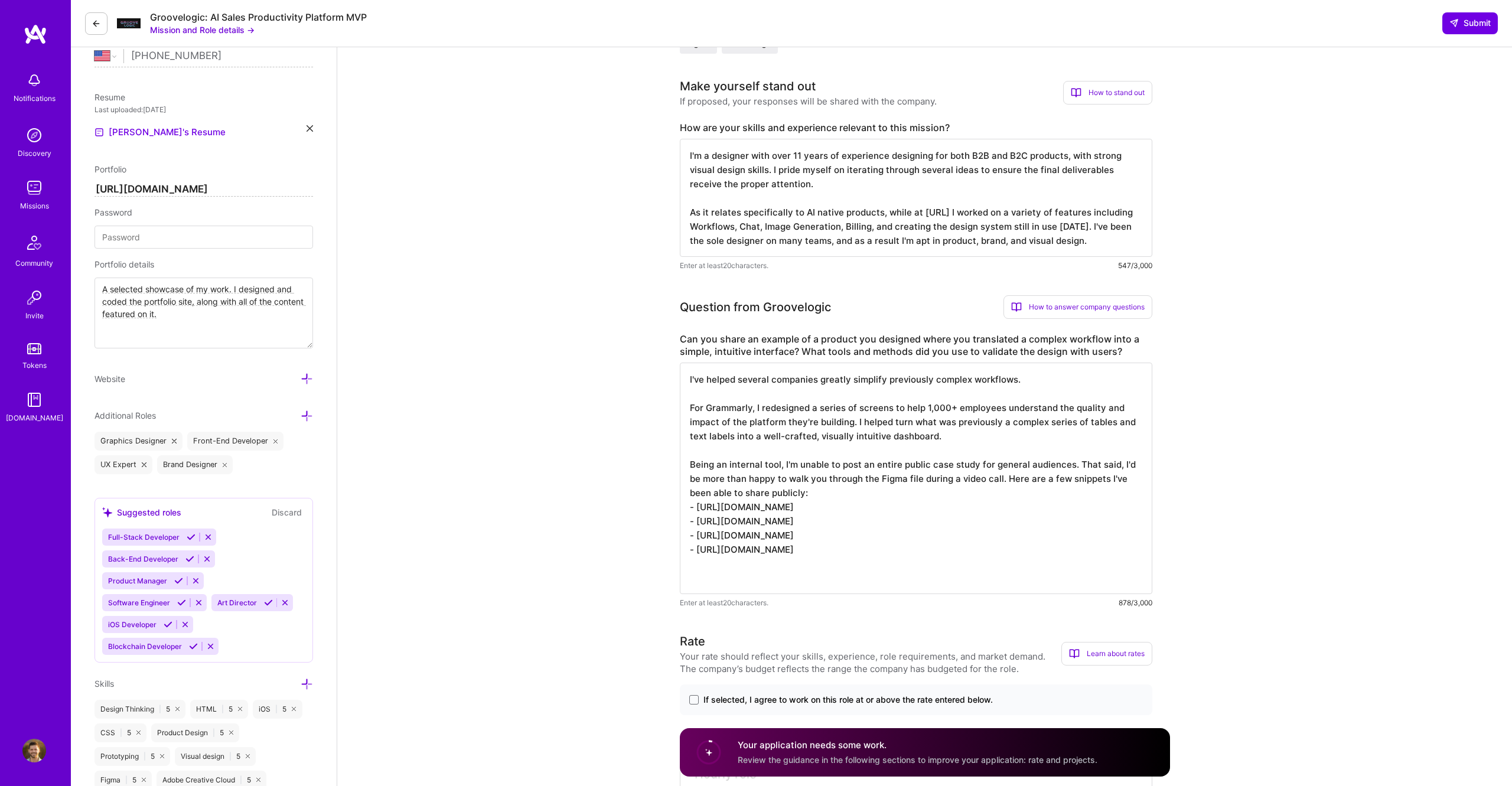
paste textarea "I would like to highlight a specific example of how I helped reposition a compa…"
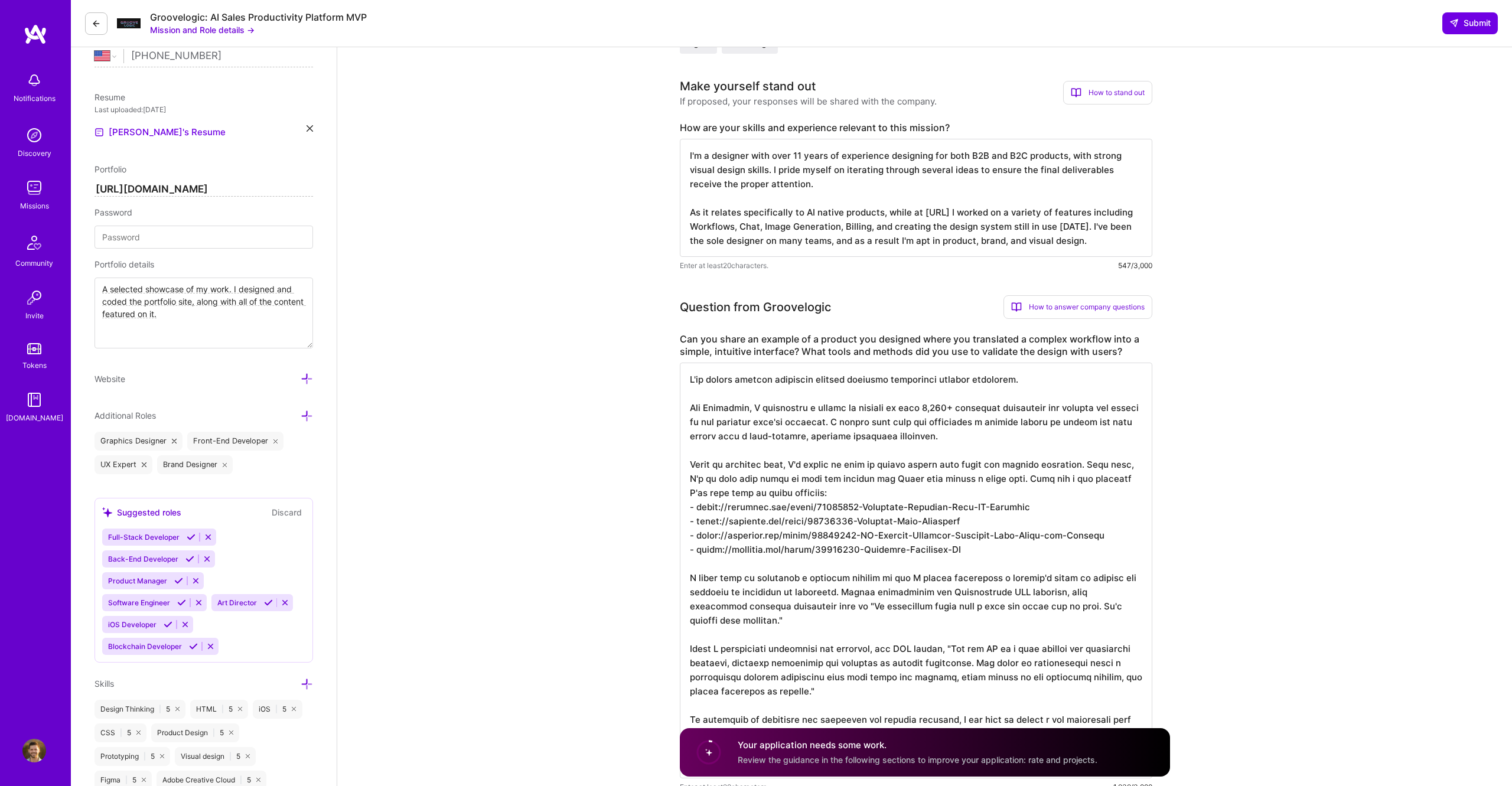
click at [744, 492] on textarea at bounding box center [916, 570] width 472 height 416
drag, startPoint x: 850, startPoint y: 595, endPoint x: 669, endPoint y: 583, distance: 181.4
click at [680, 492] on textarea at bounding box center [916, 570] width 472 height 416
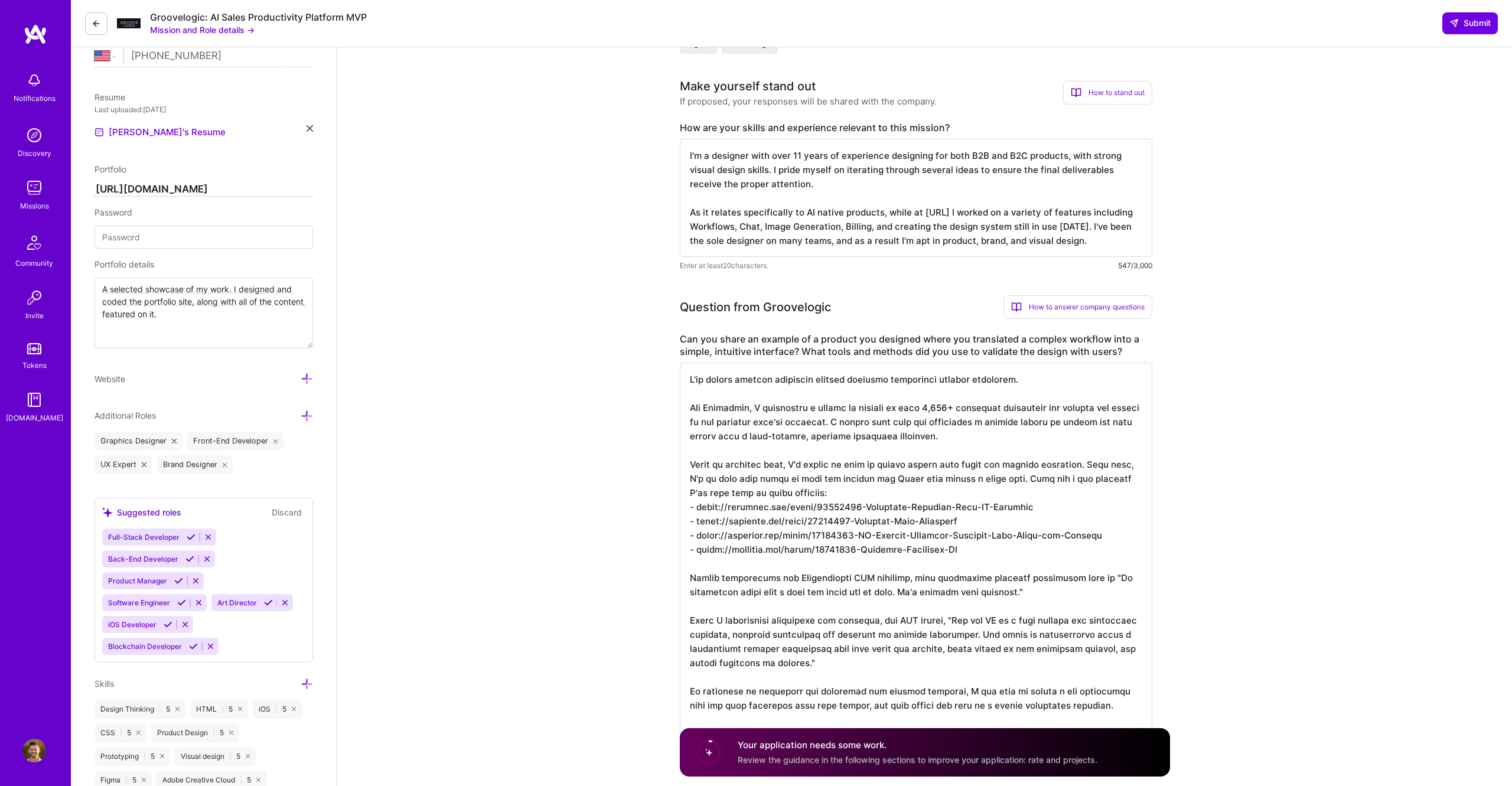
click at [868, 492] on textarea at bounding box center [916, 557] width 472 height 388
click at [790, 492] on textarea at bounding box center [916, 557] width 472 height 388
click at [864, 492] on textarea at bounding box center [916, 557] width 472 height 388
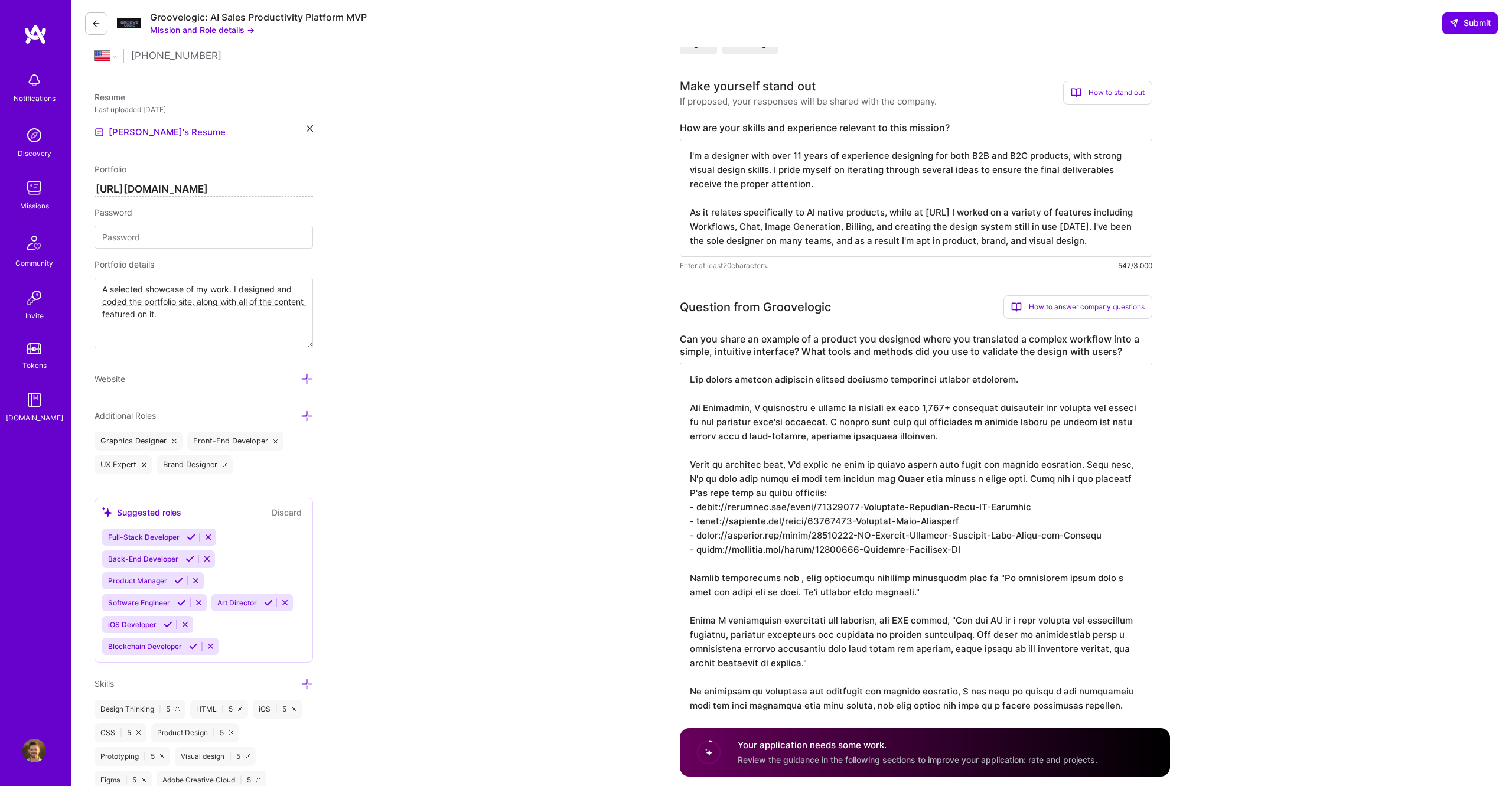
click at [692, 492] on textarea at bounding box center [916, 557] width 472 height 388
paste textarea "Contentstack CMS platform"
drag, startPoint x: 926, startPoint y: 581, endPoint x: 953, endPoint y: 580, distance: 27.0
click at [868, 492] on textarea at bounding box center [916, 557] width 472 height 388
click at [859, 492] on textarea at bounding box center [916, 557] width 472 height 388
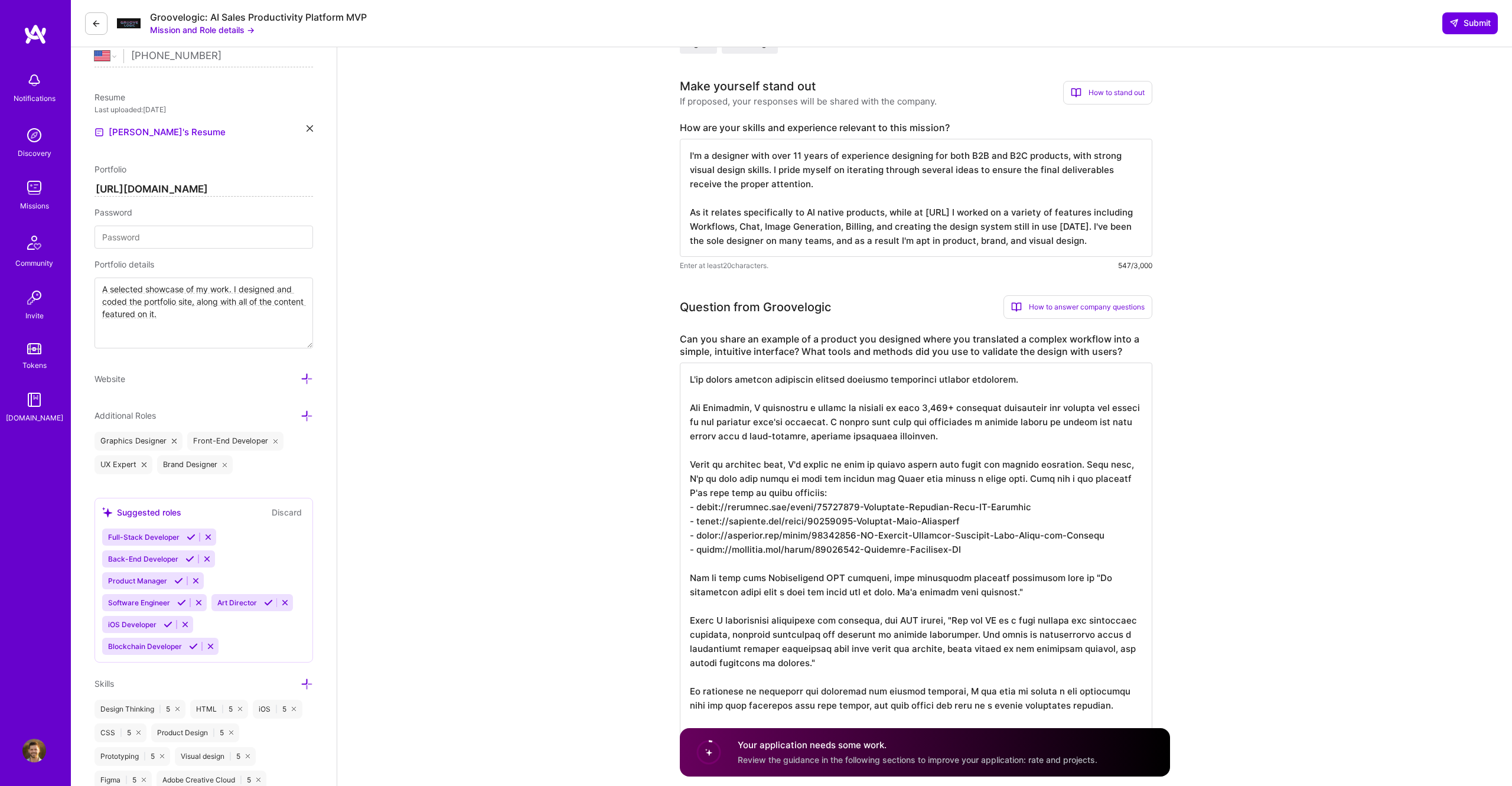
click at [859, 492] on textarea at bounding box center [916, 557] width 472 height 388
click at [826, 492] on textarea at bounding box center [916, 557] width 472 height 388
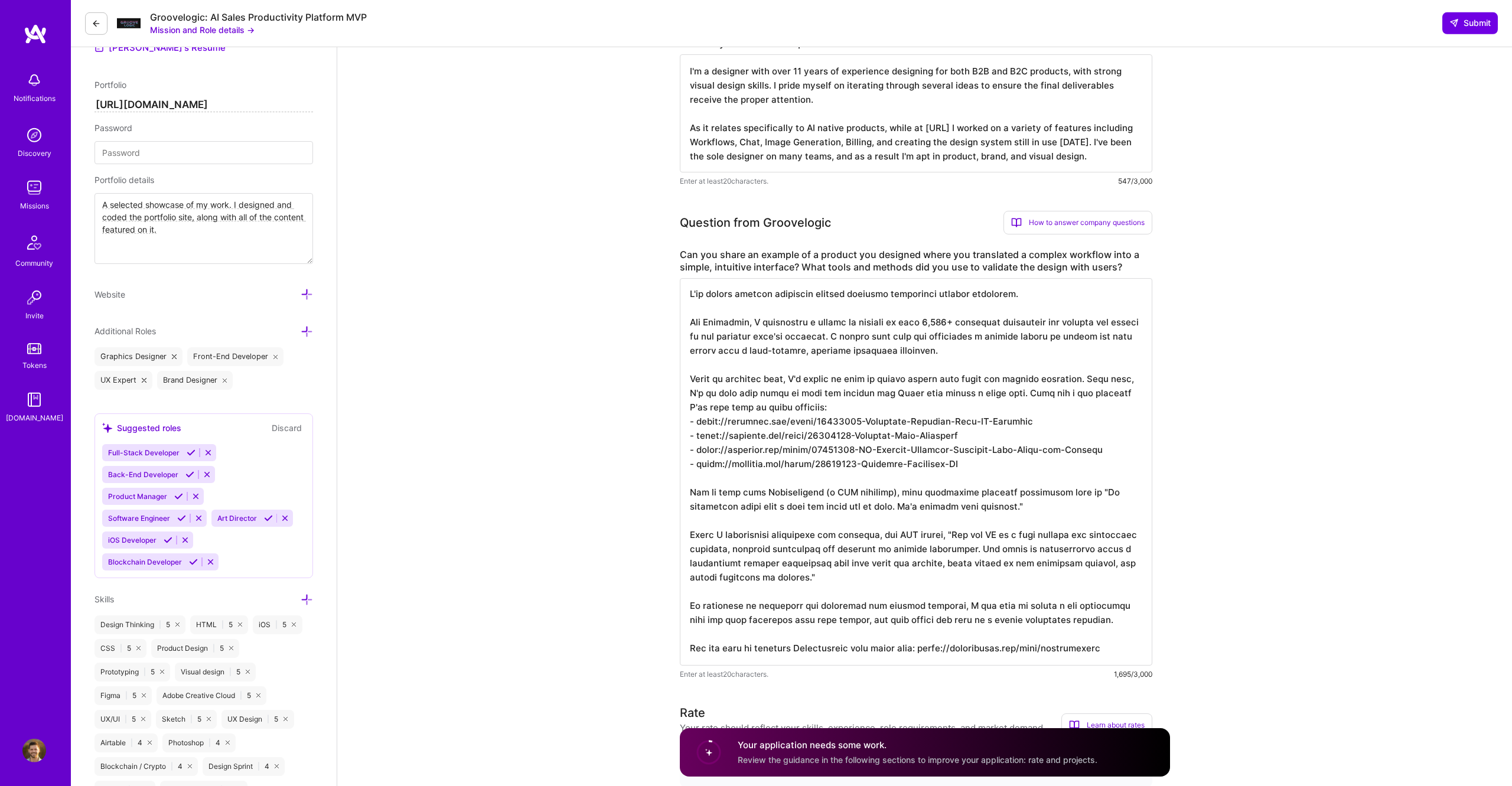
scroll to position [369, 0]
click at [868, 492] on textarea at bounding box center [916, 471] width 472 height 388
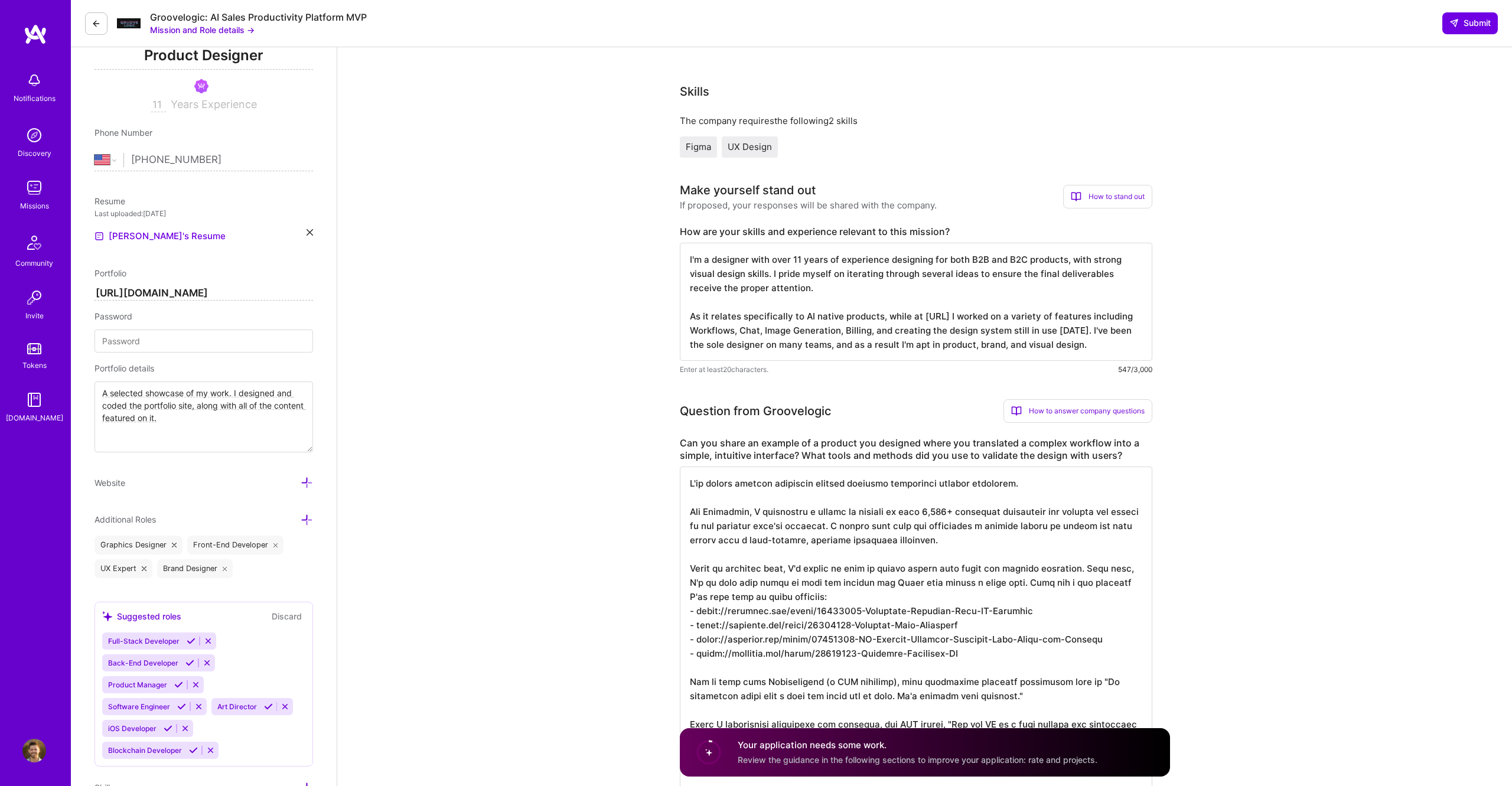
scroll to position [0, 0]
click at [868, 492] on textarea at bounding box center [916, 660] width 472 height 388
type textarea "I've helped several companies greatly simplify previously complex workflows. Fo…"
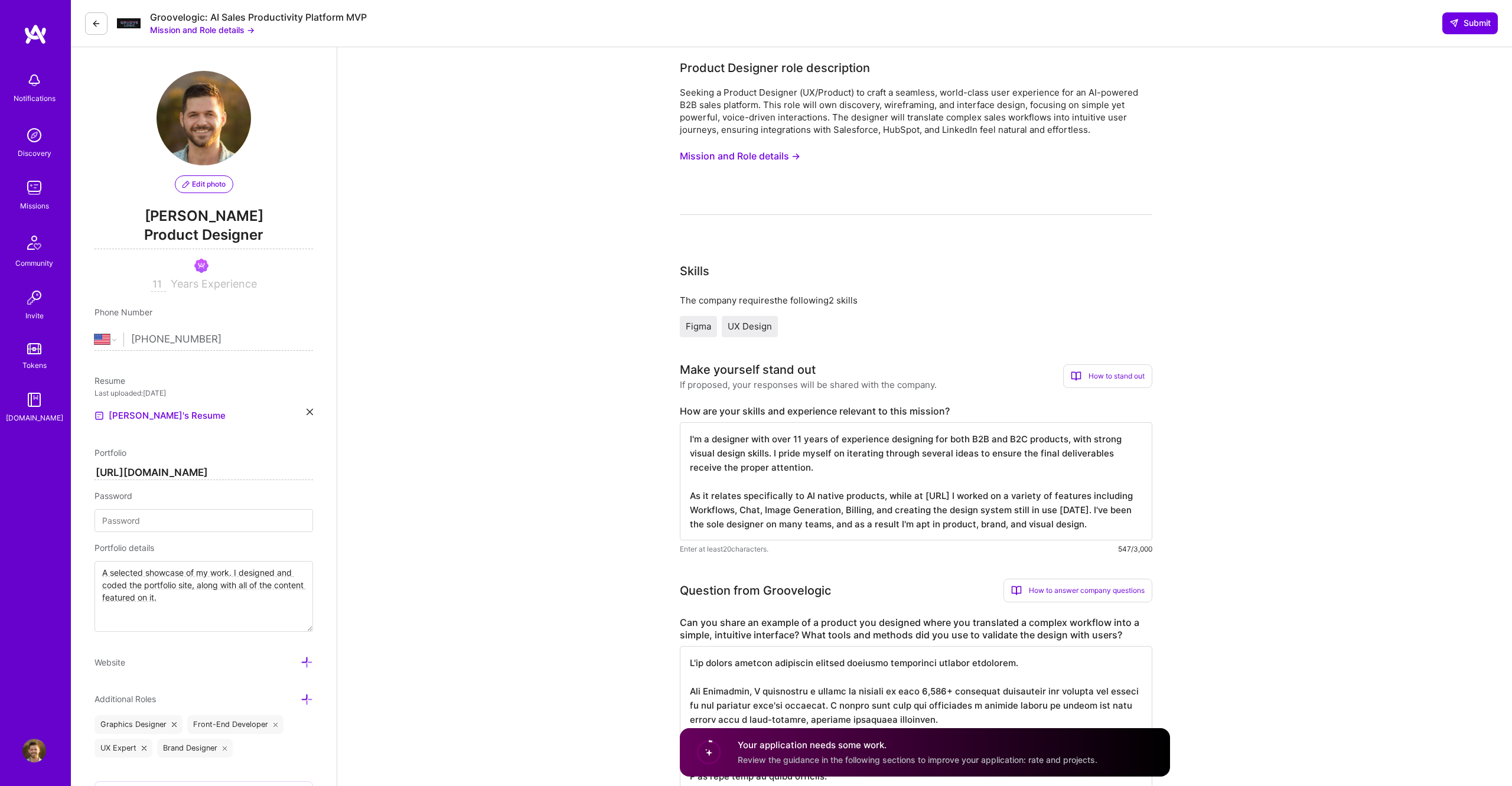
click at [794, 492] on label "Can you share an example of a product you designed where you translated a compl…" at bounding box center [916, 629] width 472 height 25
click at [816, 411] on label "How are your skills and experience relevant to this mission?" at bounding box center [916, 411] width 472 height 12
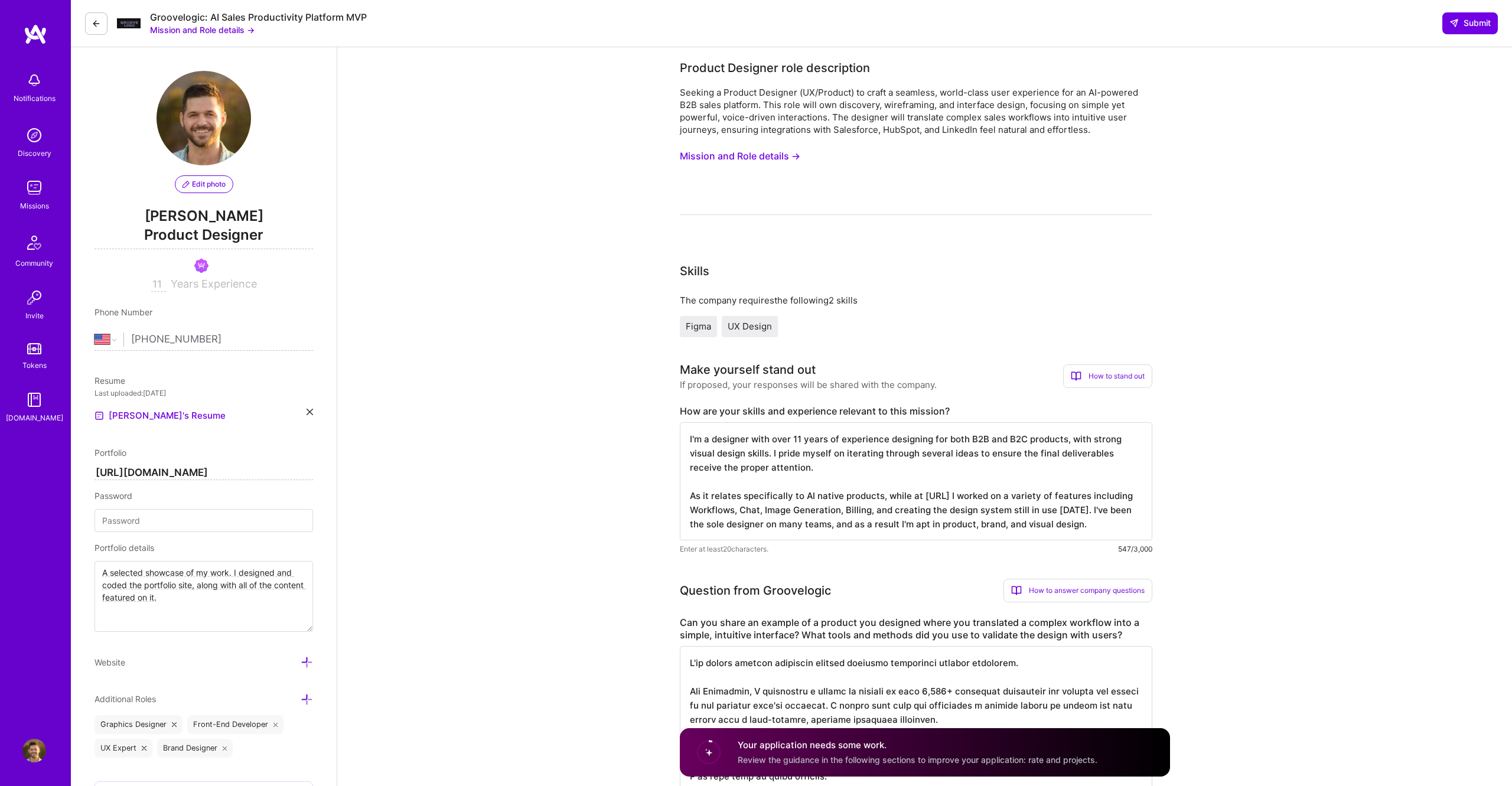
click at [816, 411] on label "How are your skills and experience relevant to this mission?" at bounding box center [916, 411] width 472 height 12
click at [729, 440] on textarea "I'm a designer with over 11 years of experience designing for both B2B and B2C …" at bounding box center [916, 481] width 472 height 118
click at [835, 492] on textarea "I'm a designer with over 11 years of experience designing for both B2B and B2C …" at bounding box center [916, 481] width 472 height 118
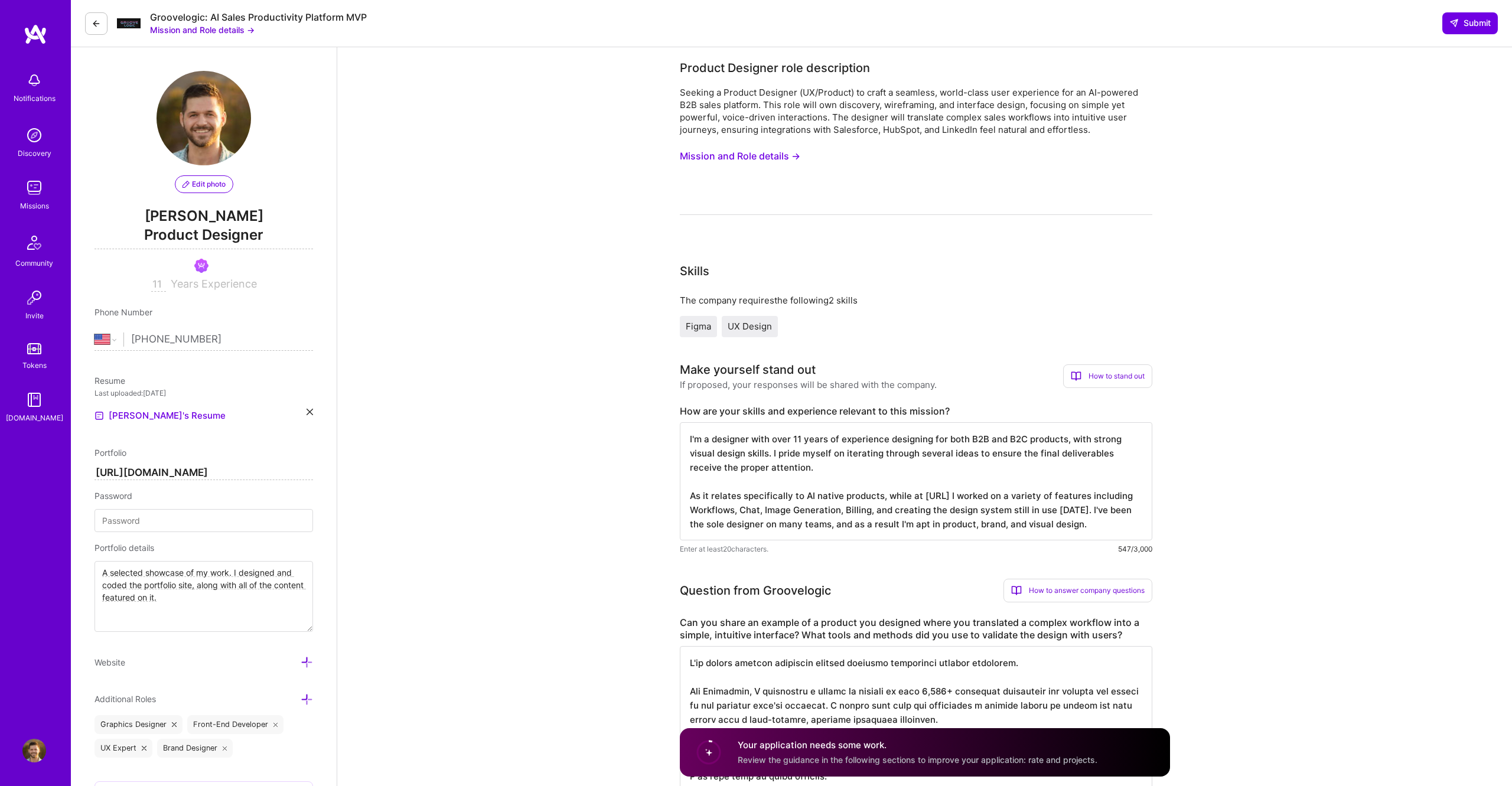
click at [835, 492] on textarea "I'm a designer with over 11 years of experience designing for both B2B and B2C …" at bounding box center [916, 481] width 472 height 118
click at [868, 492] on textarea "I'm a designer with over 11 years of experience designing for both B2B and B2C …" at bounding box center [916, 481] width 472 height 118
type textarea "I'm a designer with over 11 years of experience designing for both B2B and B2C …"
click at [864, 492] on textarea "I'm a designer with over 11 years of experience designing for both B2B and B2C …" at bounding box center [916, 481] width 472 height 118
click at [799, 485] on textarea "I'm a designer with over 11 years of experience designing for both B2B and B2C …" at bounding box center [916, 481] width 472 height 118
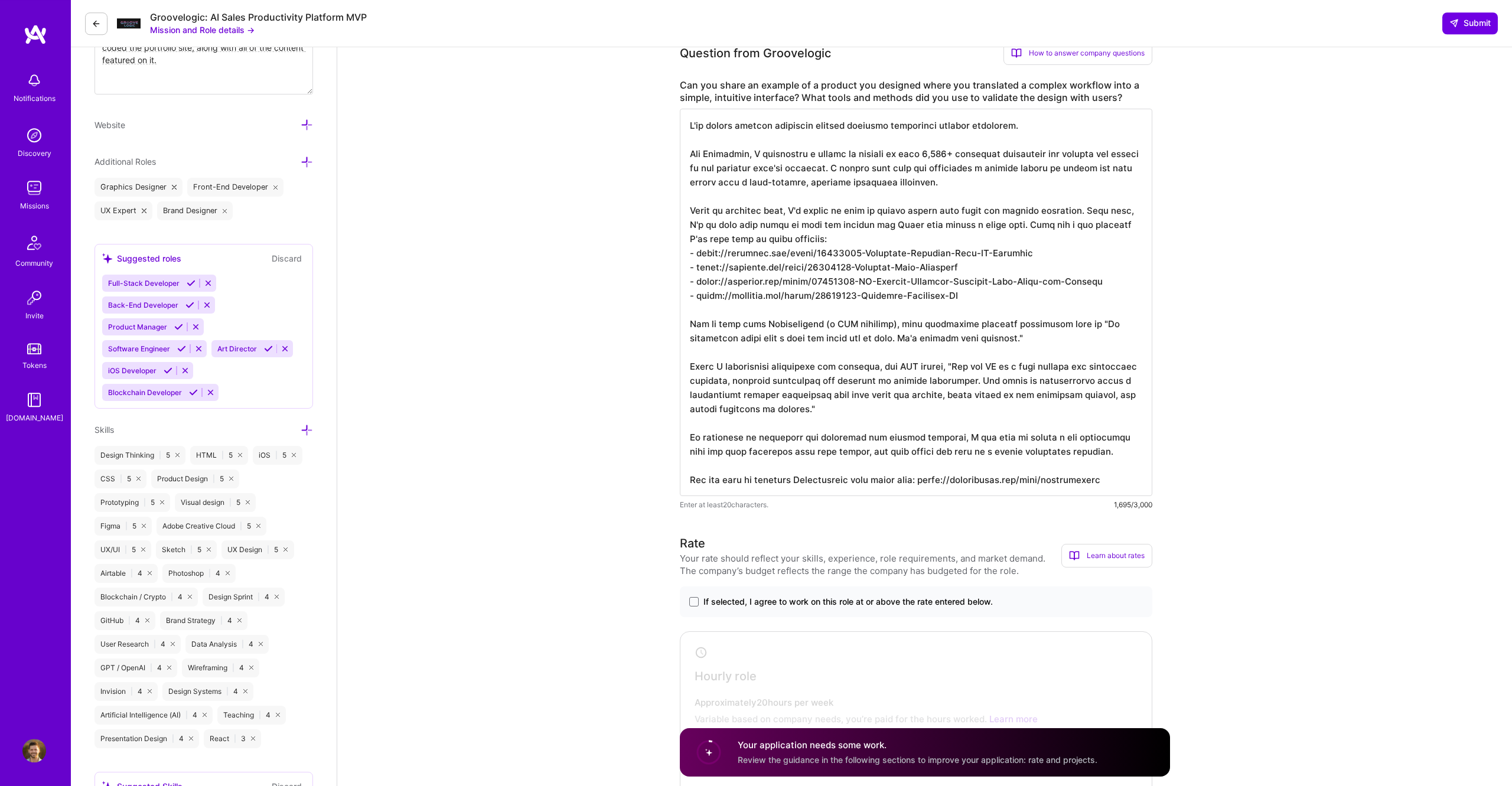
scroll to position [690, 0]
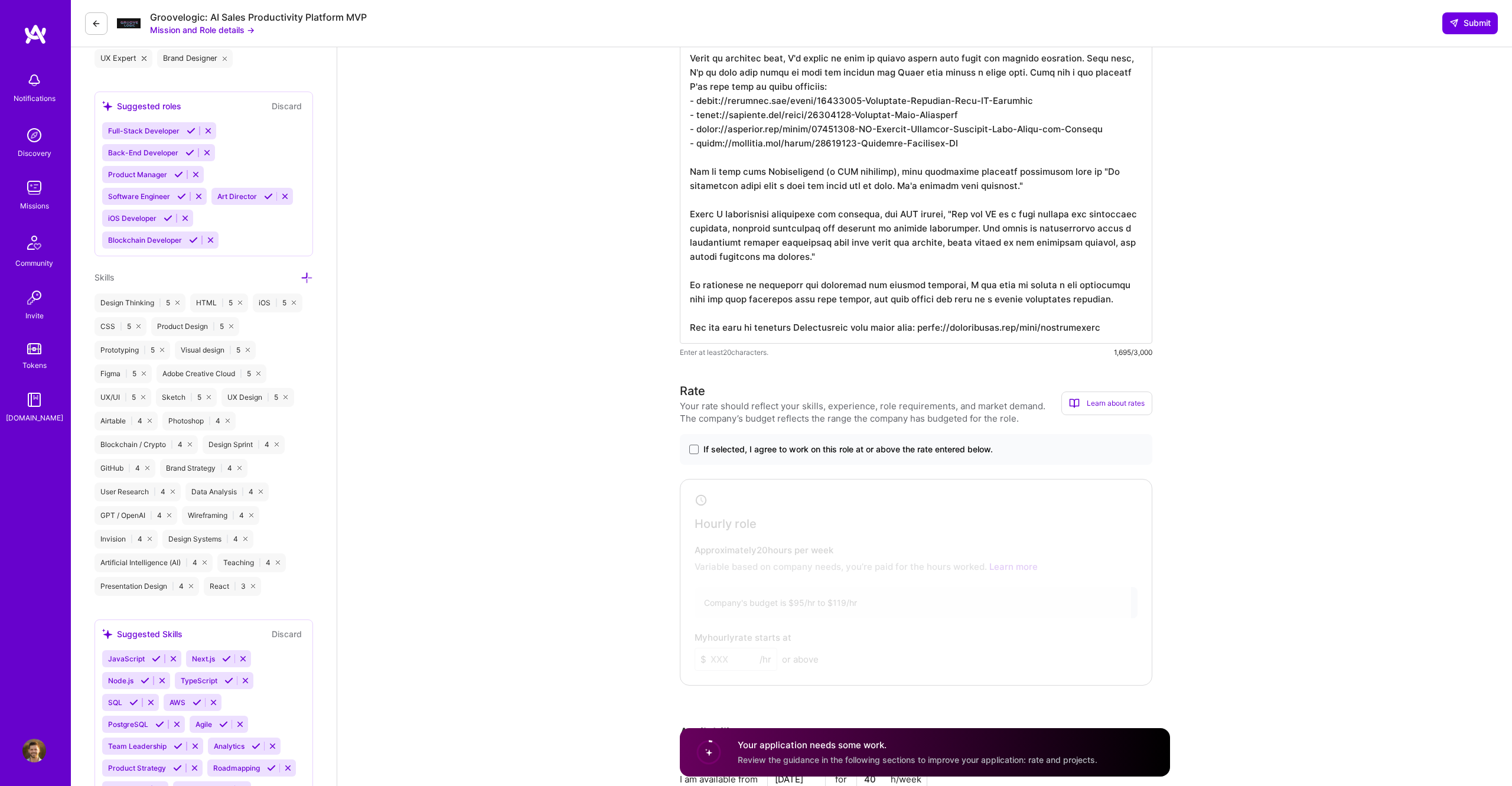
click at [758, 455] on span "If selected, I agree to work on this role at or above the rate entered below." at bounding box center [848, 449] width 289 height 12
click at [0, 0] on input "If selected, I agree to work on this role at or above the rate entered below." at bounding box center [0, 0] width 0 height 0
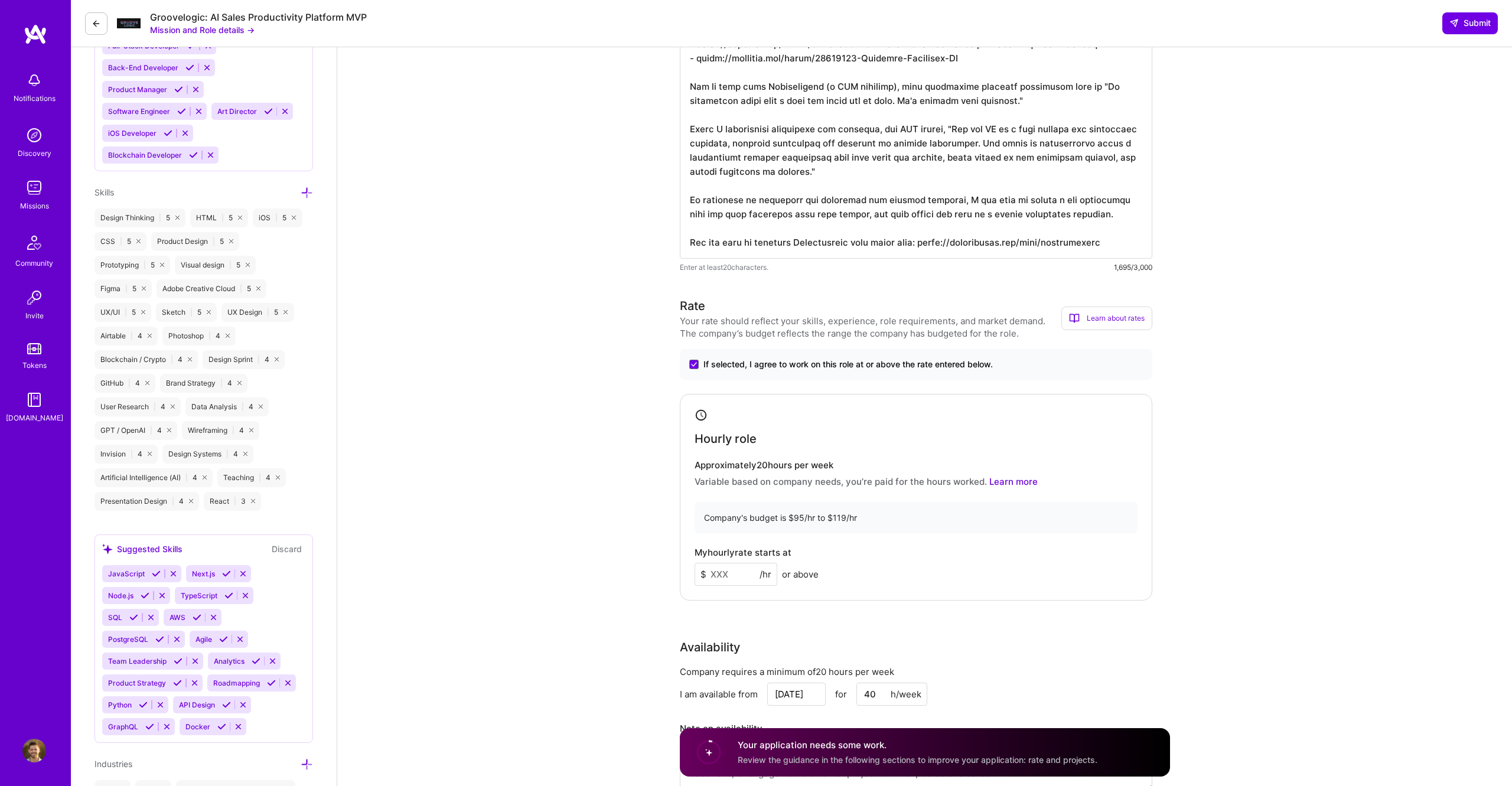
click at [723, 492] on input at bounding box center [736, 574] width 83 height 23
type input "105"
click at [755, 492] on div "24" at bounding box center [755, 642] width 16 height 16
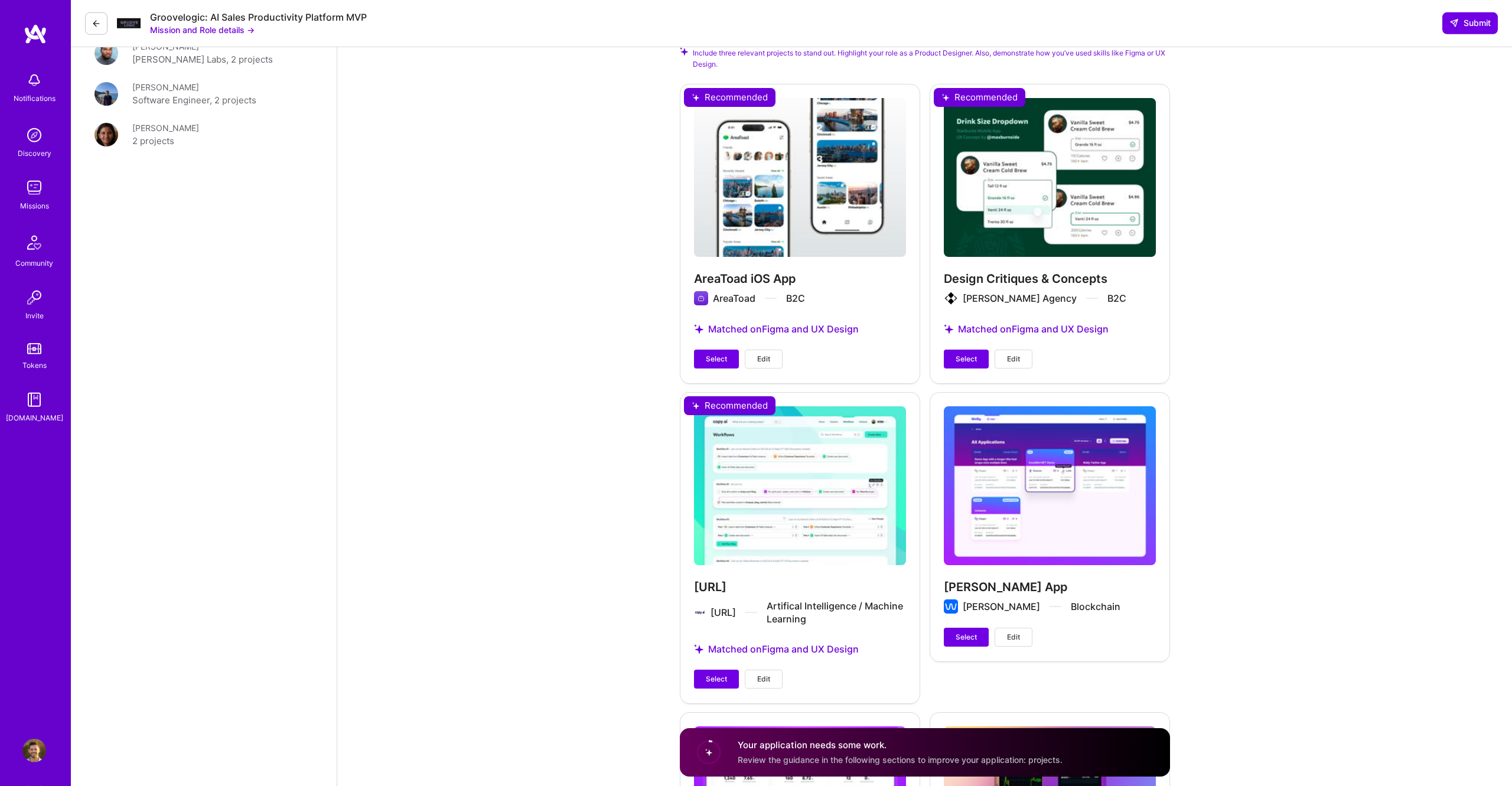
scroll to position [1742, 0]
click at [726, 417] on div "[URL] [URL] Artifical Intelligence / Machine Learning Matched on Figma and UX D…" at bounding box center [800, 547] width 240 height 311
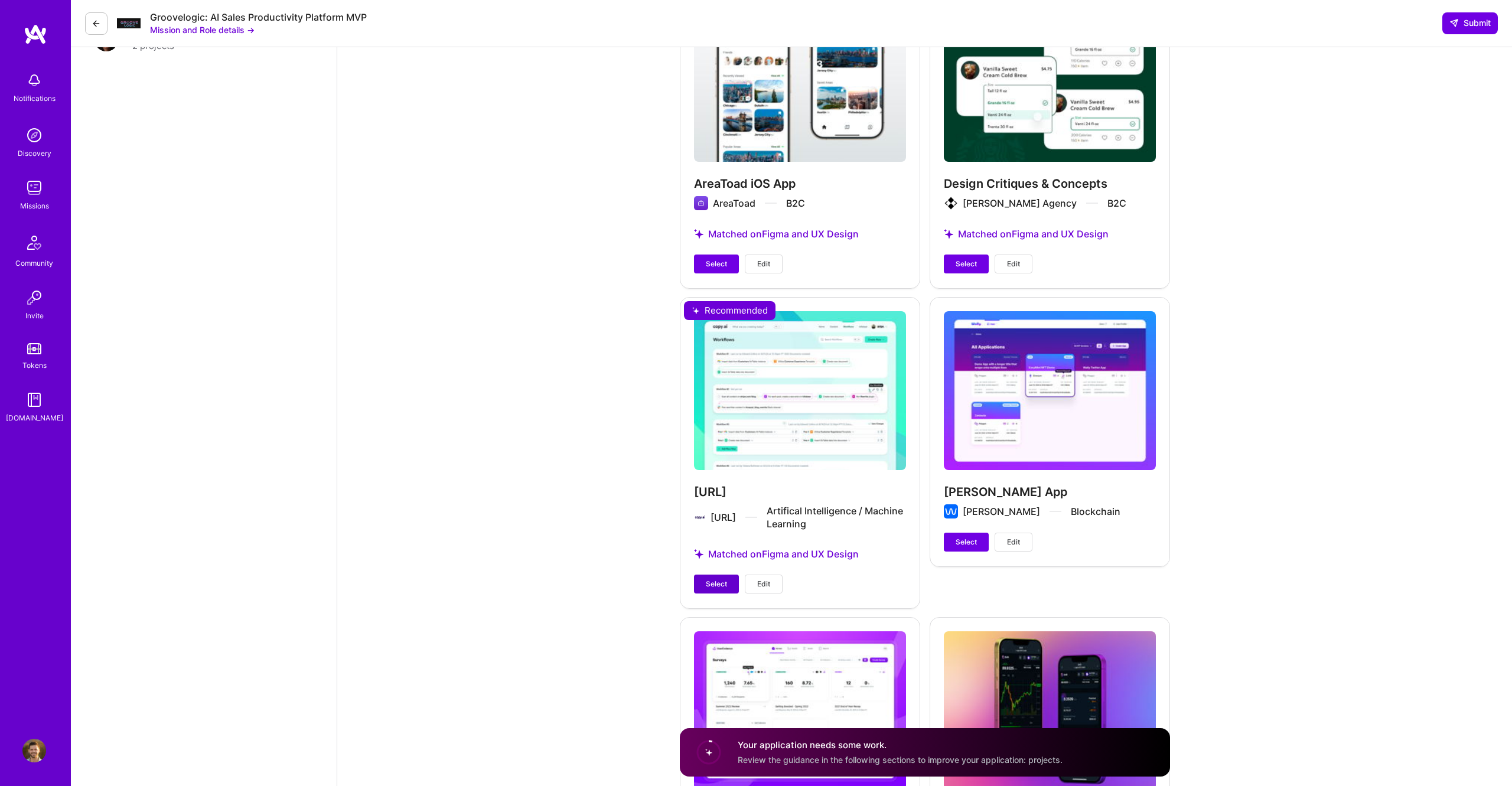
click at [730, 492] on button "Select" at bounding box center [716, 584] width 45 height 19
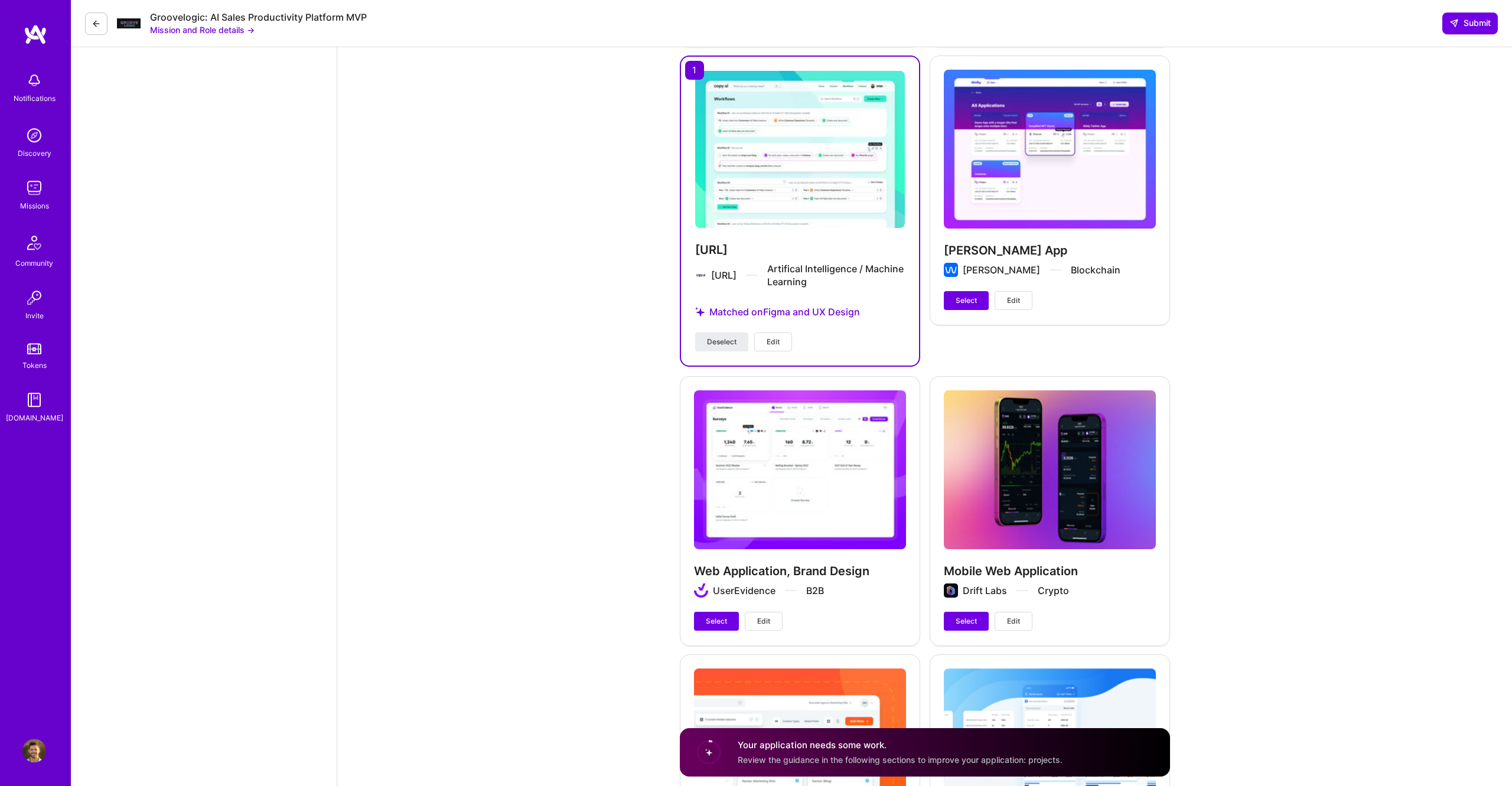
scroll to position [2185, 0]
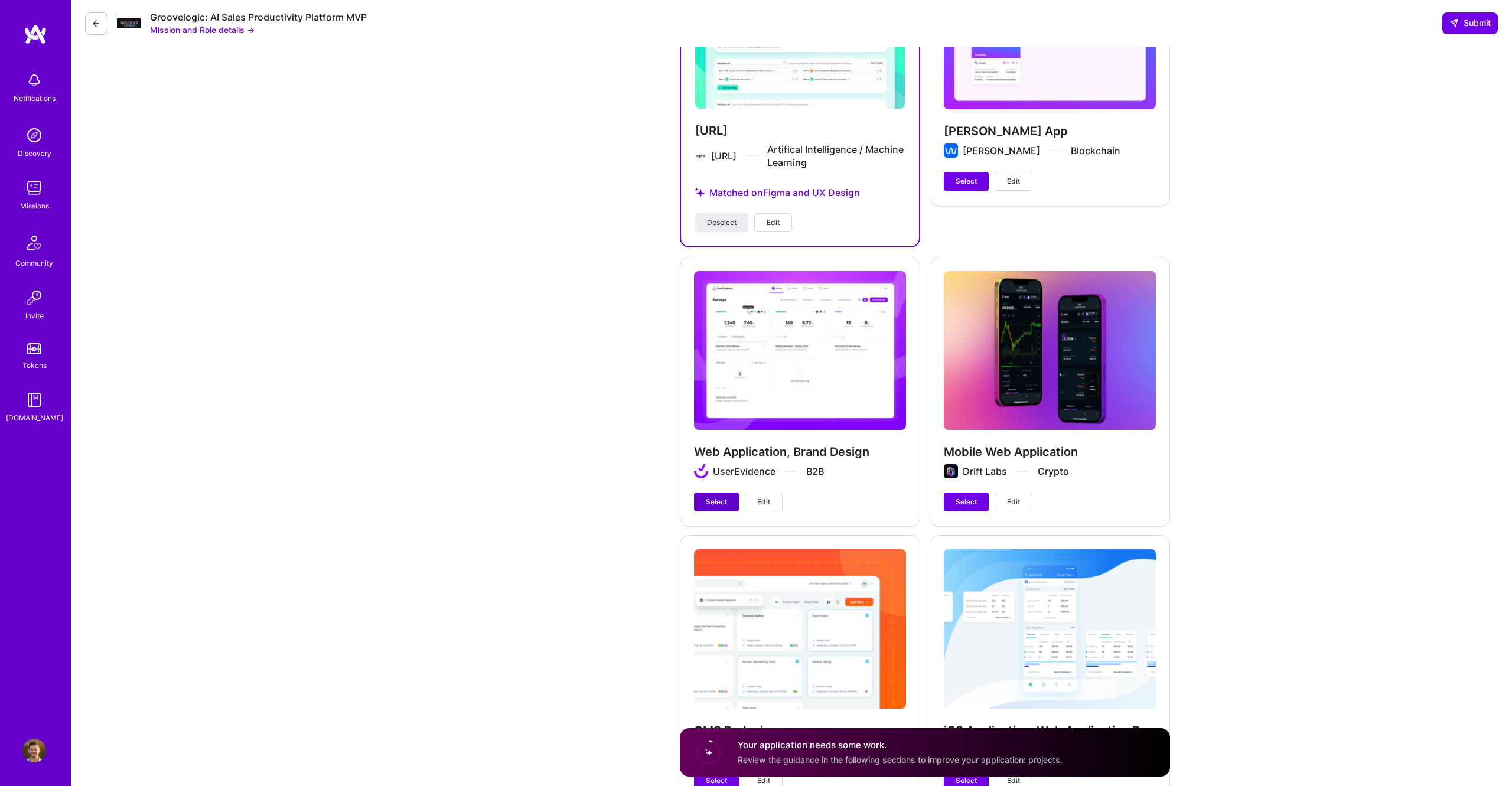
click at [717, 492] on span "Select" at bounding box center [716, 501] width 21 height 11
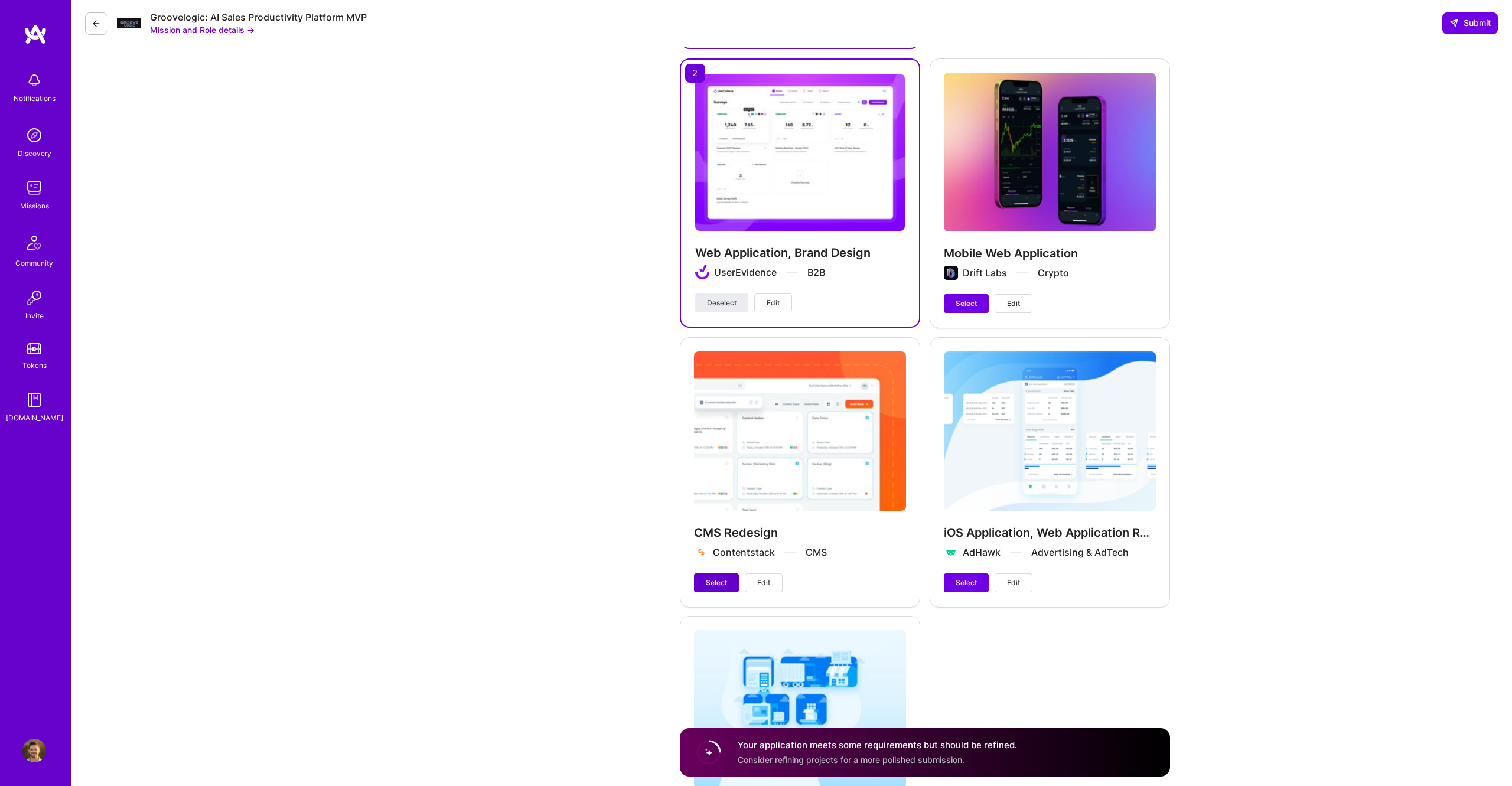
click at [706, 492] on button "Select" at bounding box center [716, 583] width 45 height 19
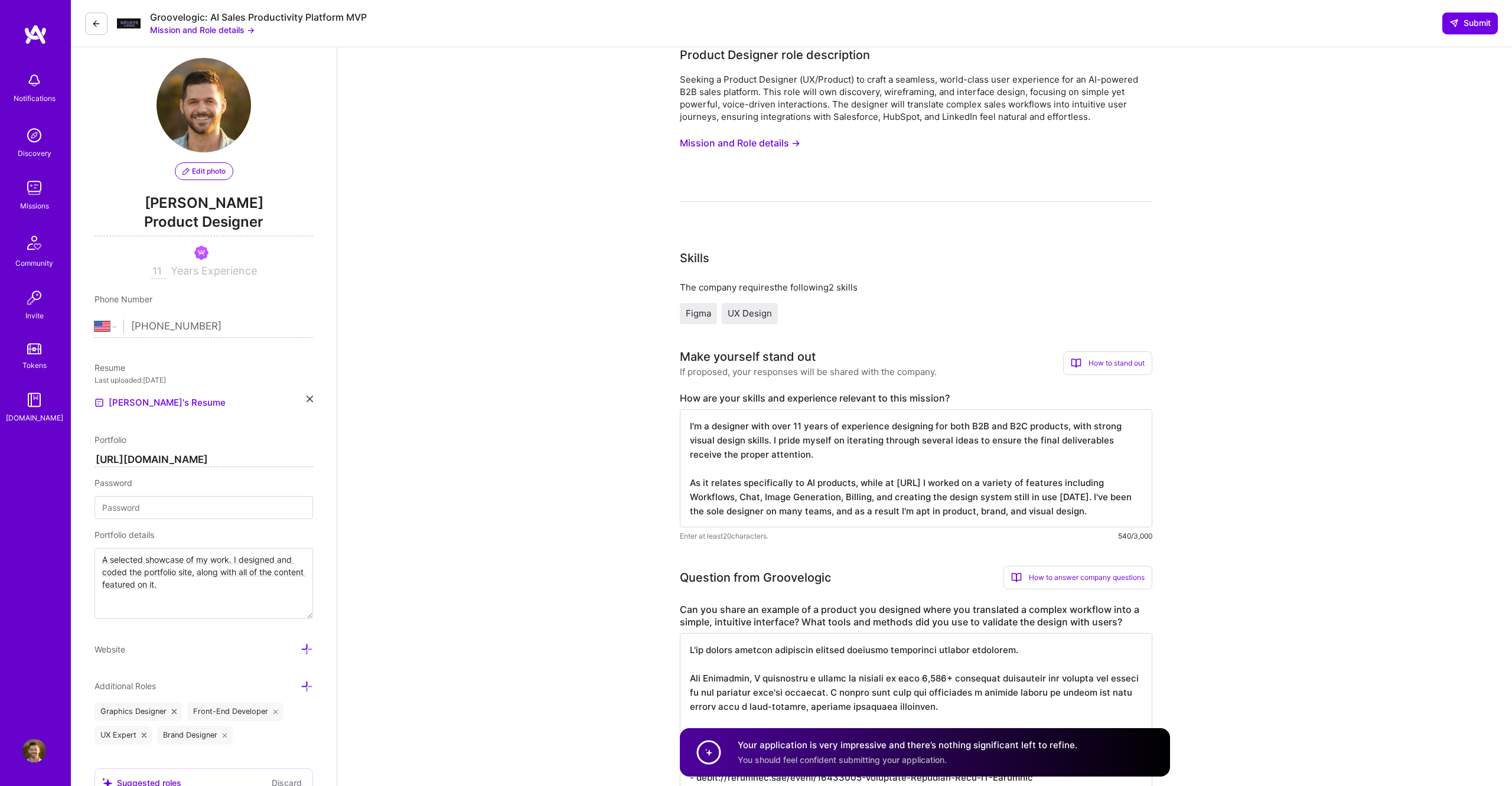
scroll to position [0, 0]
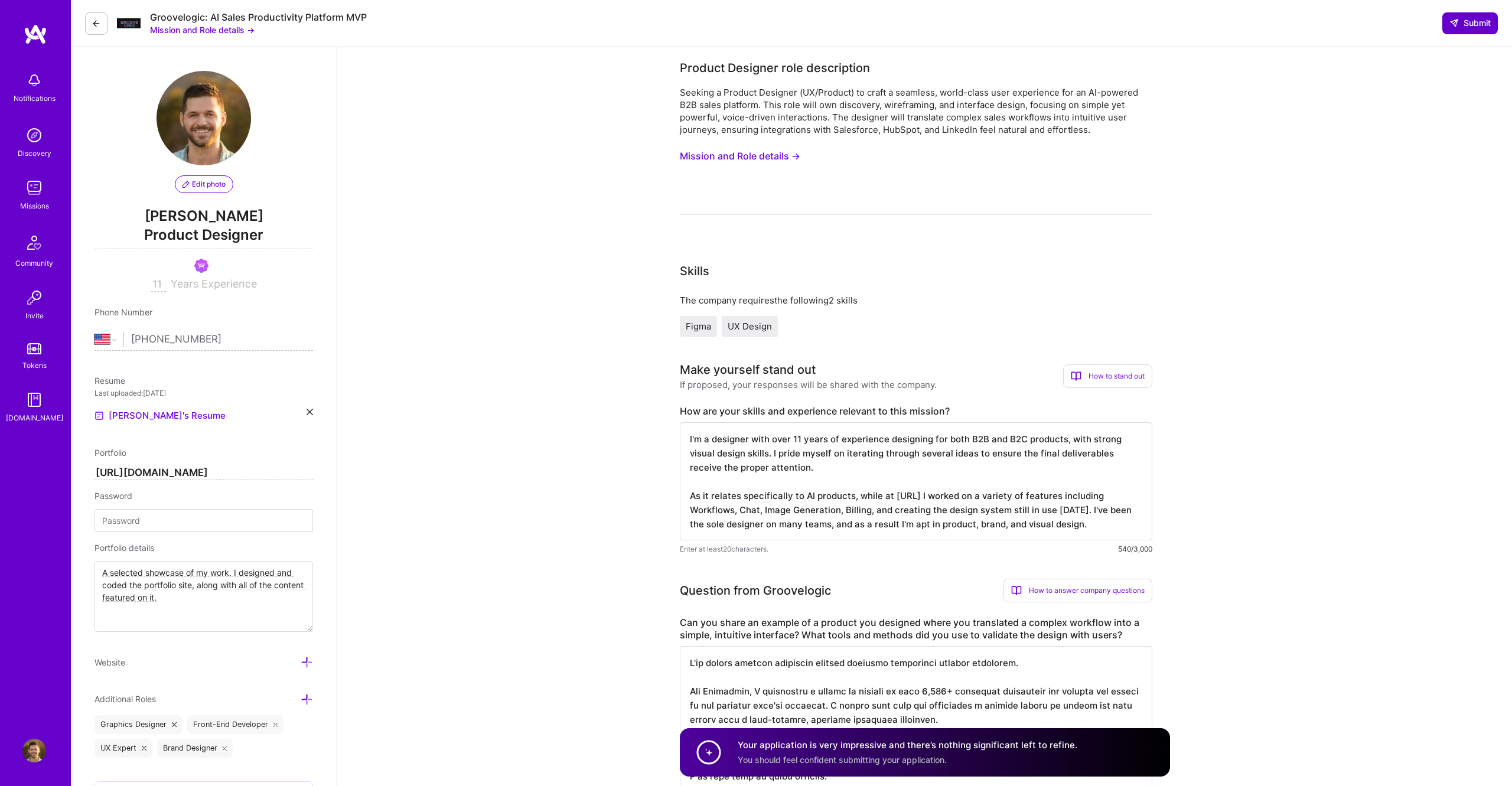
click at [868, 27] on span "Submit" at bounding box center [1470, 23] width 41 height 12
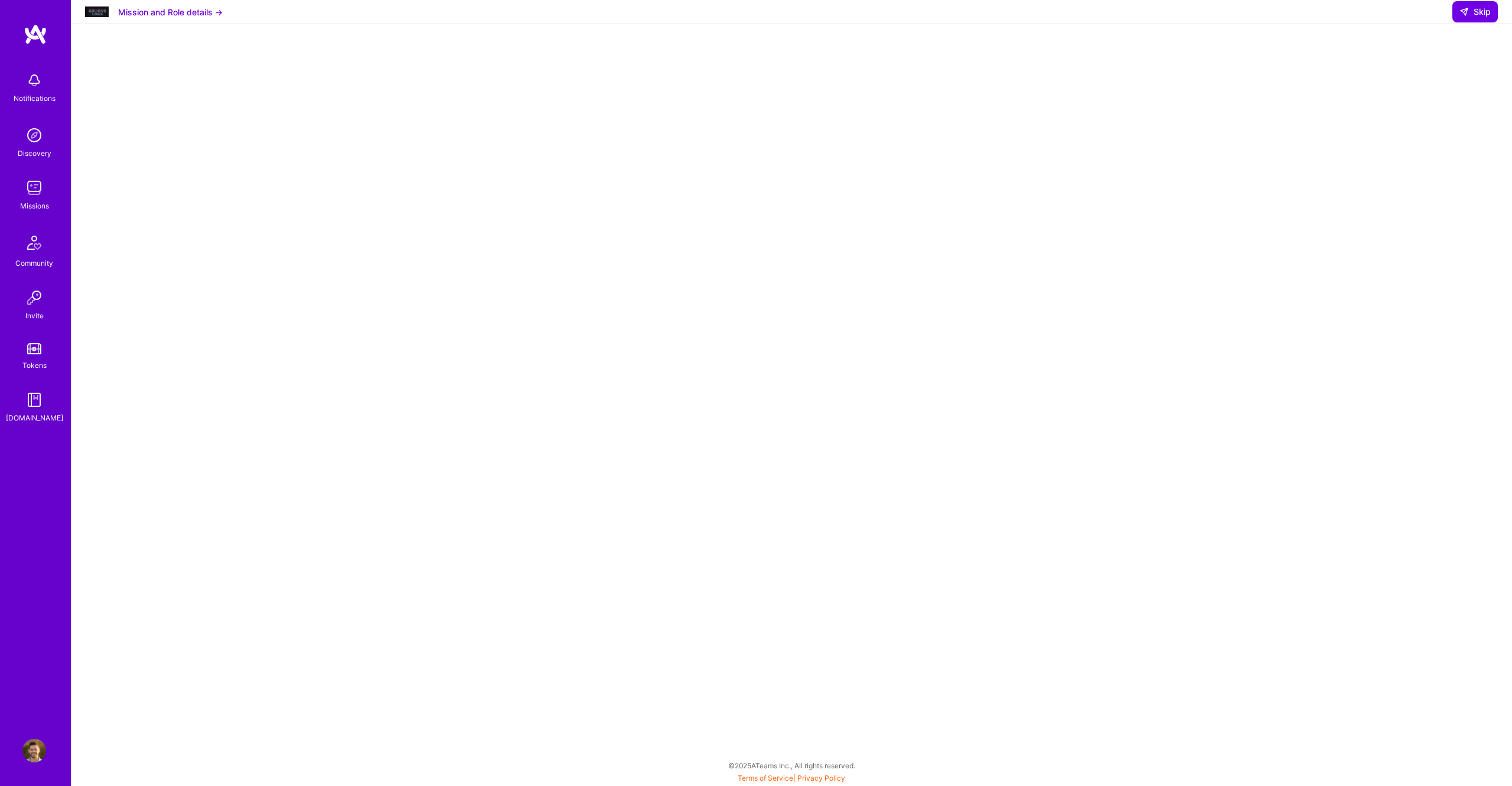
click at [217, 18] on button "Mission and Role details →" at bounding box center [170, 12] width 105 height 12
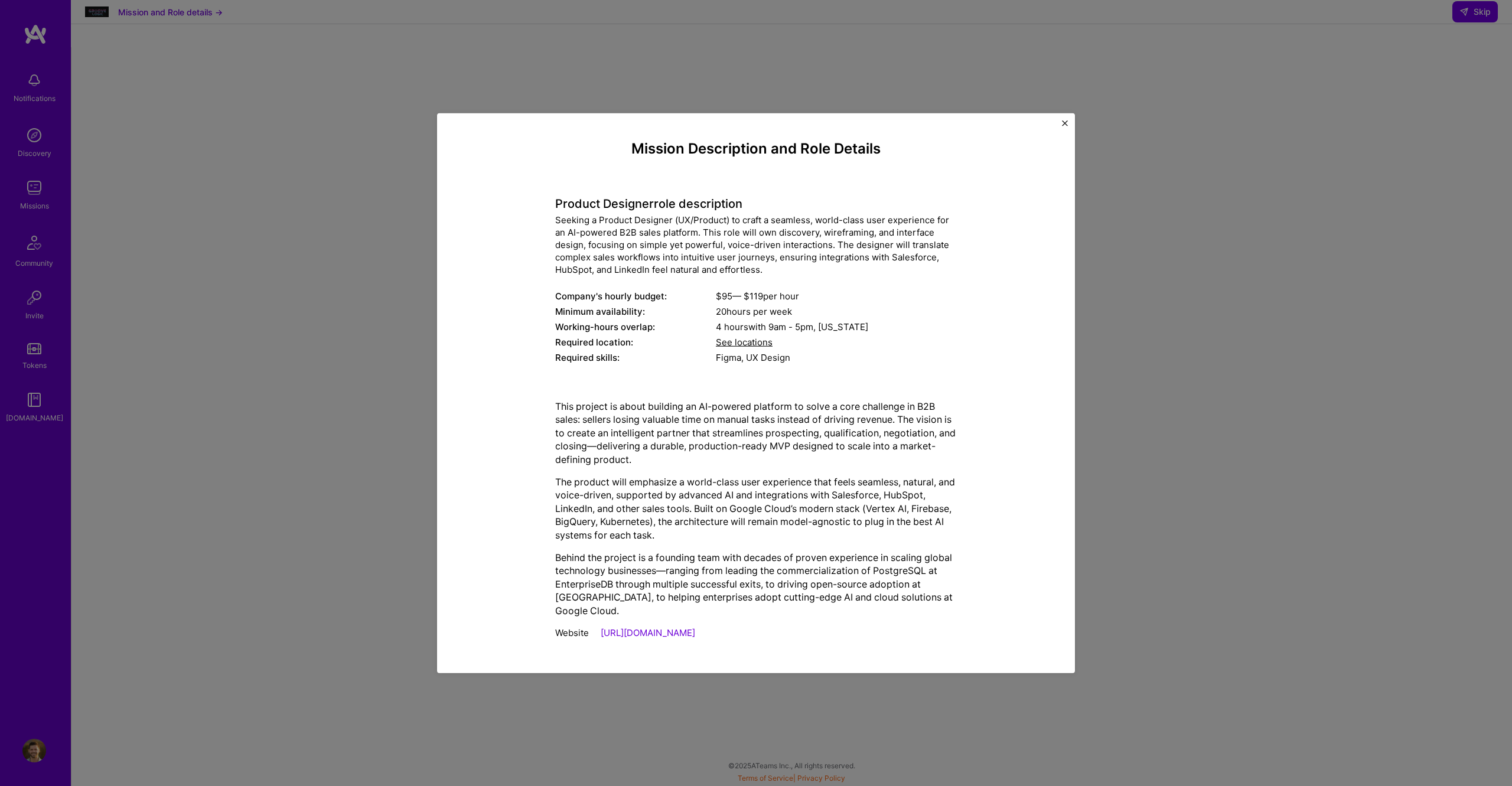
click at [868, 126] on img "Close" at bounding box center [1065, 123] width 6 height 6
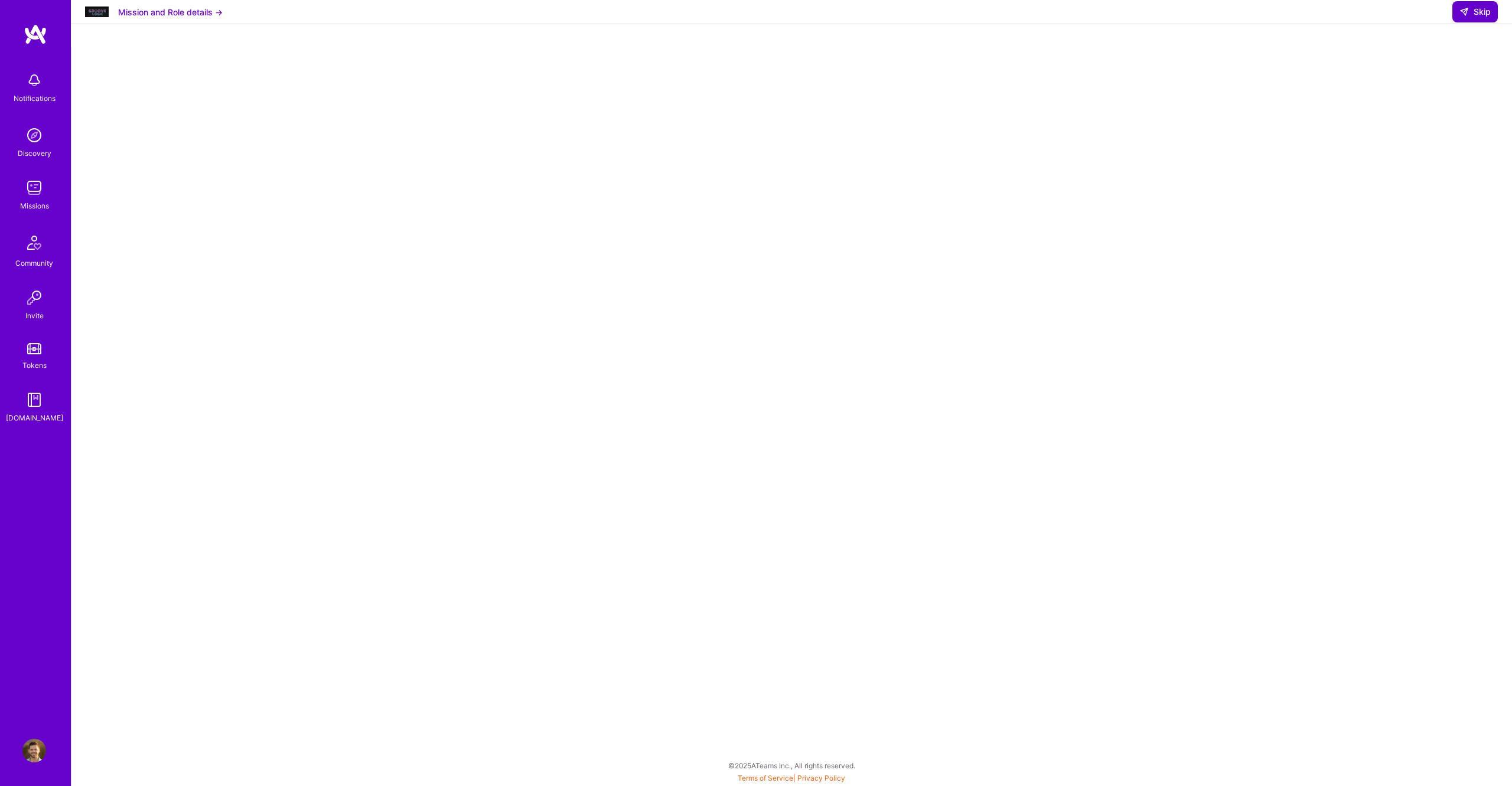
click at [868, 16] on icon at bounding box center [1464, 12] width 10 height 10
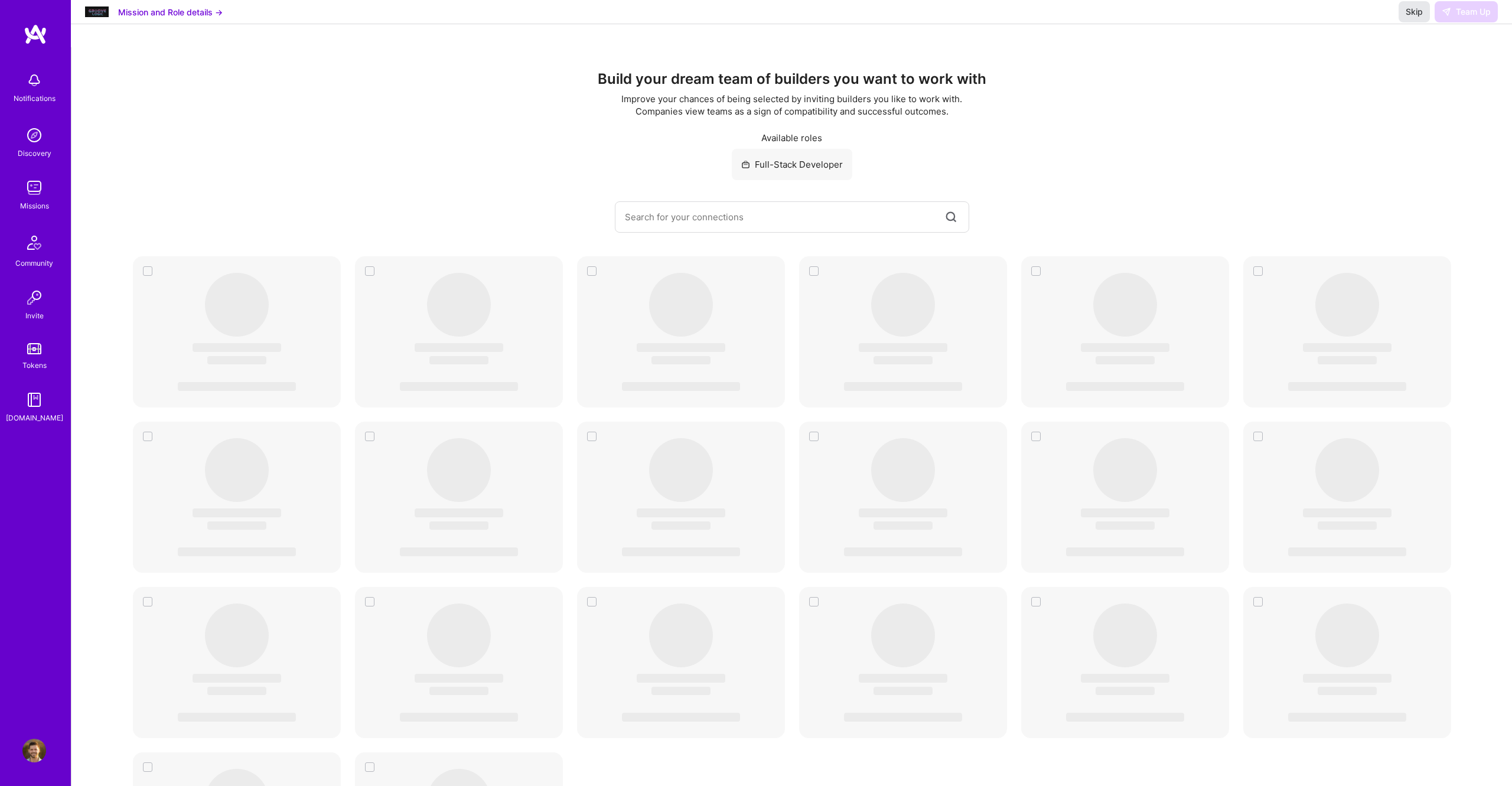
click at [868, 17] on span "Skip" at bounding box center [1414, 12] width 17 height 12
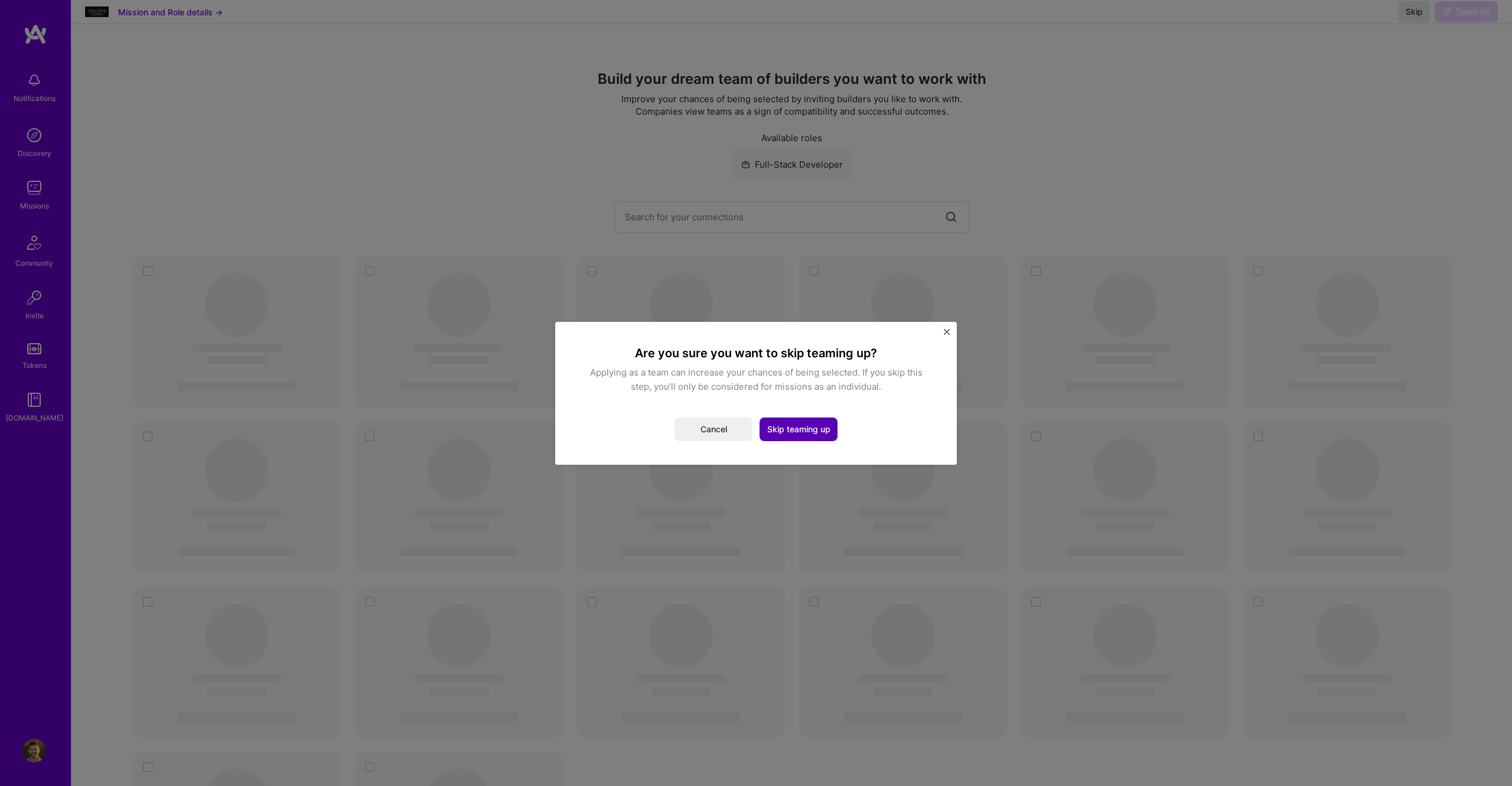
click at [801, 429] on button "Skip teaming up" at bounding box center [798, 429] width 78 height 24
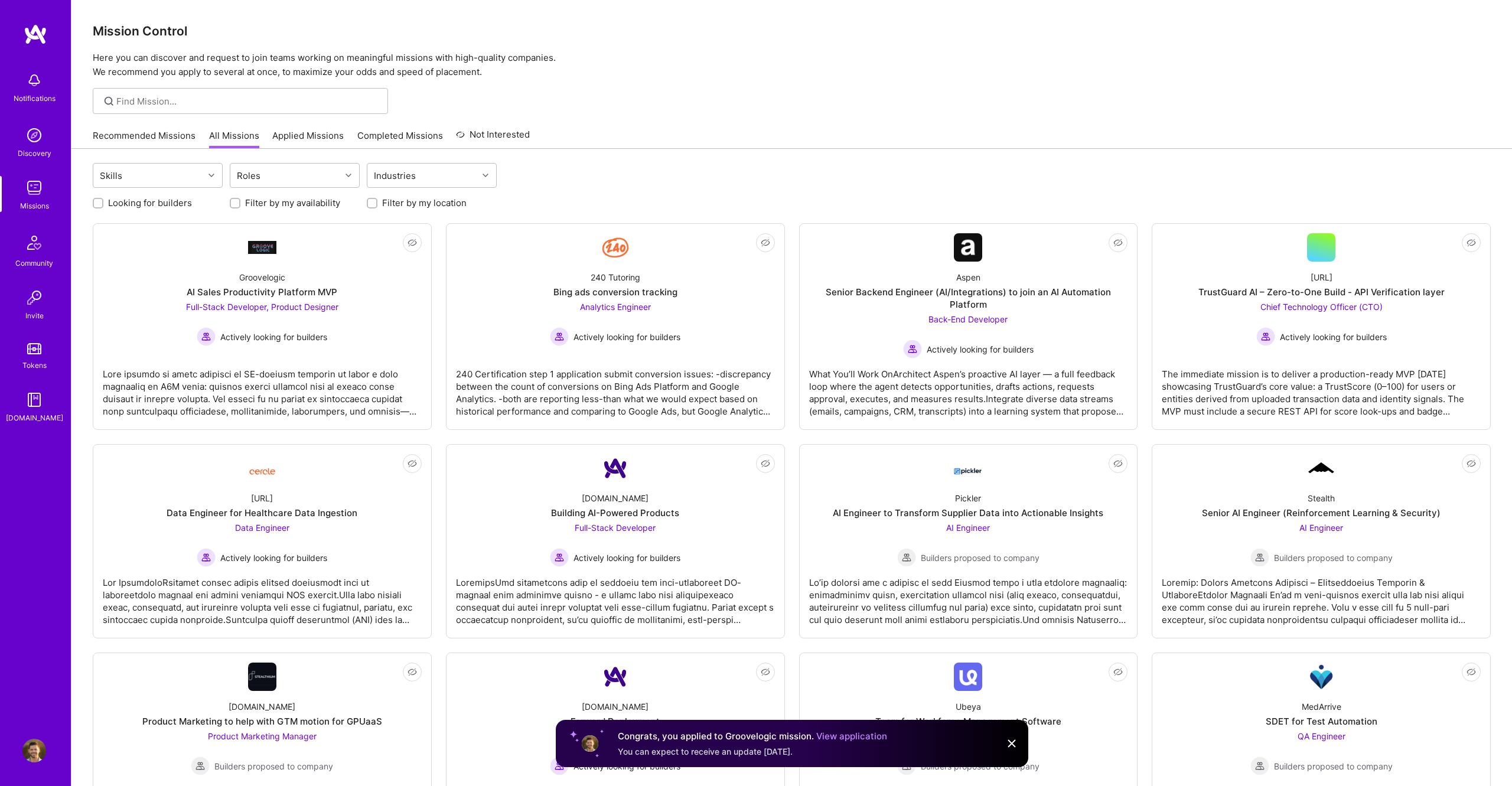
click at [318, 134] on link "Applied Missions" at bounding box center [308, 139] width 71 height 19
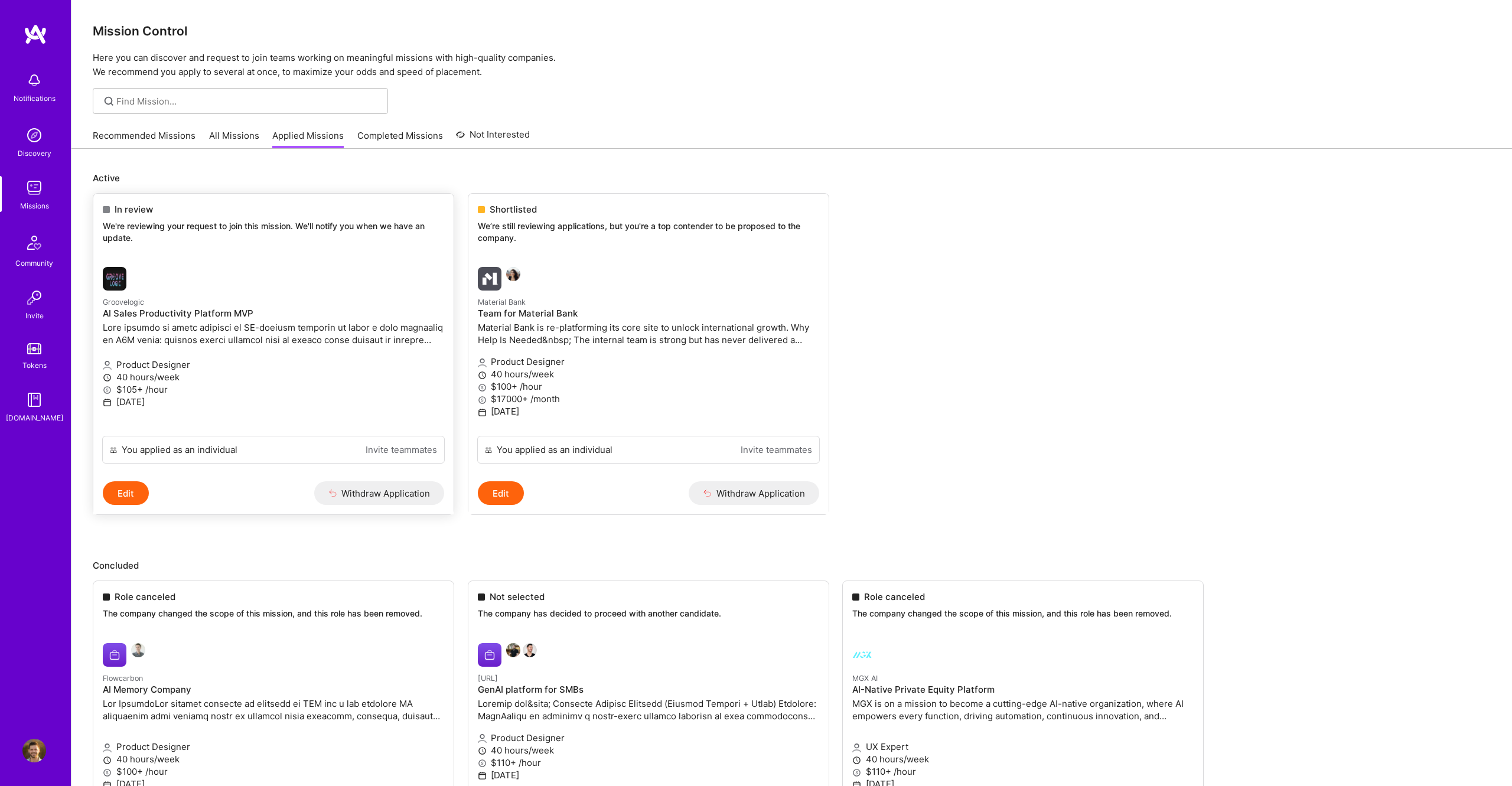
click at [301, 265] on link "Groovelogic AI Sales Productivity Platform MVP Product Designer 40 hours/week $…" at bounding box center [273, 346] width 360 height 179
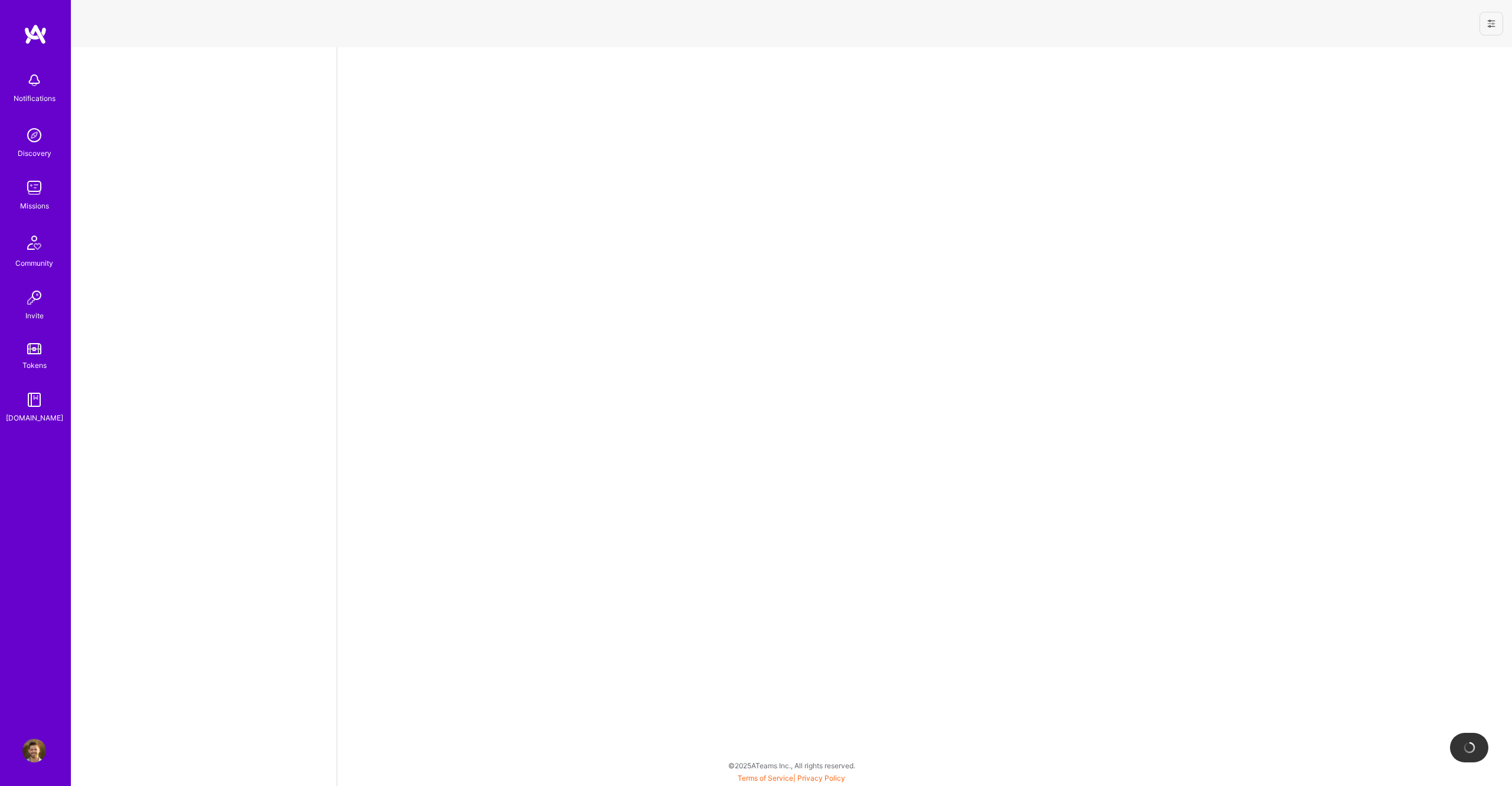
select select "US"
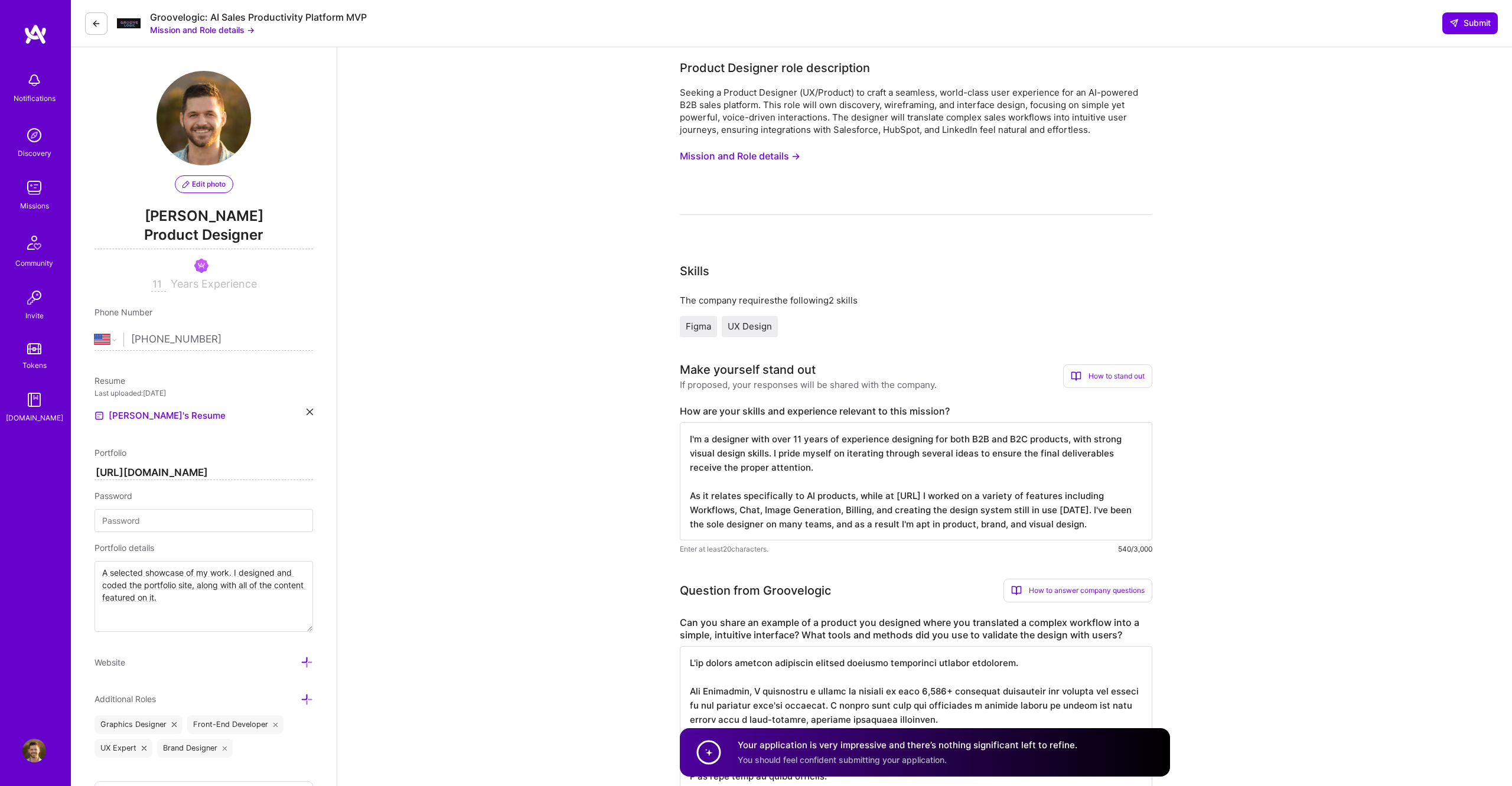
click at [104, 21] on button at bounding box center [96, 23] width 22 height 22
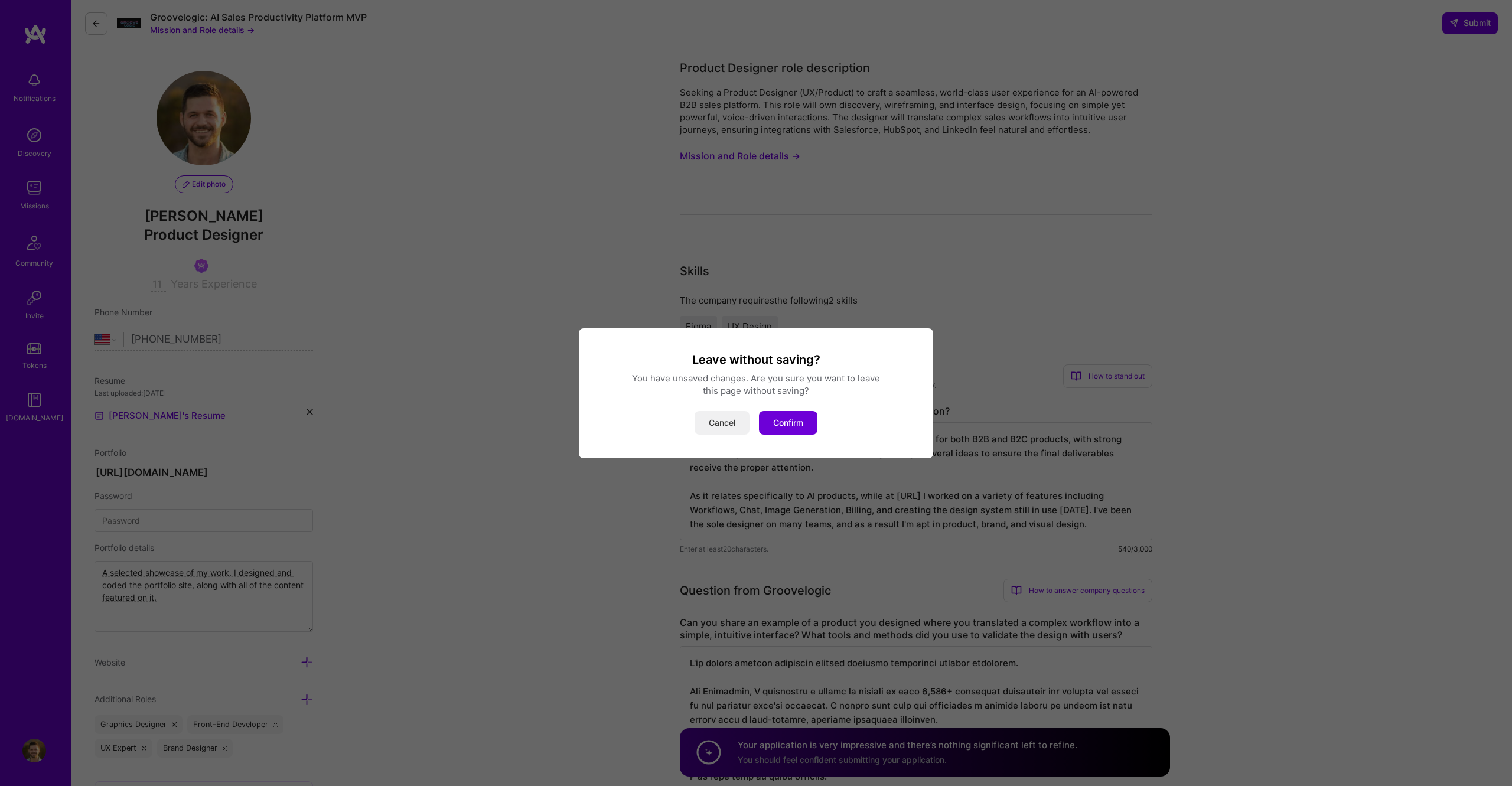
click at [710, 425] on button "Cancel" at bounding box center [722, 422] width 55 height 24
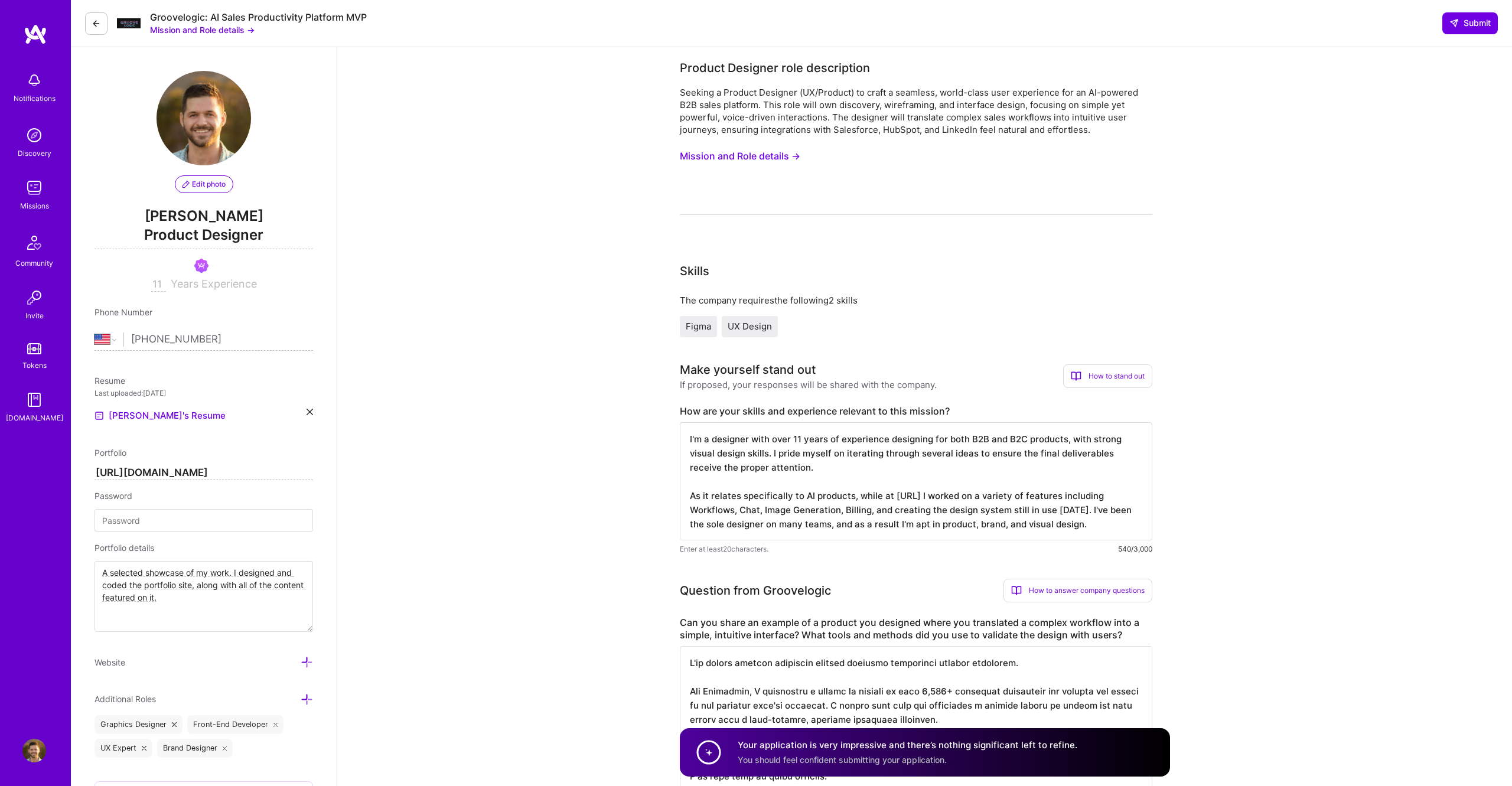
click at [45, 190] on img at bounding box center [34, 187] width 24 height 24
